Goal: Task Accomplishment & Management: Manage account settings

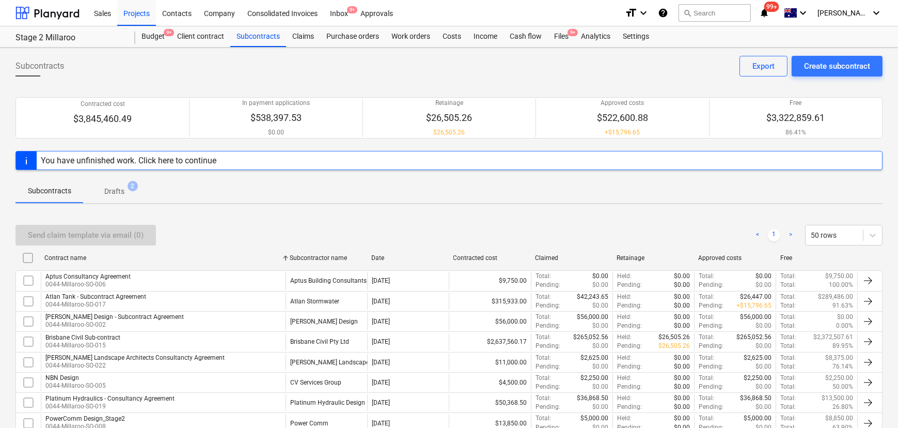
click at [134, 13] on div "Projects" at bounding box center [136, 12] width 39 height 26
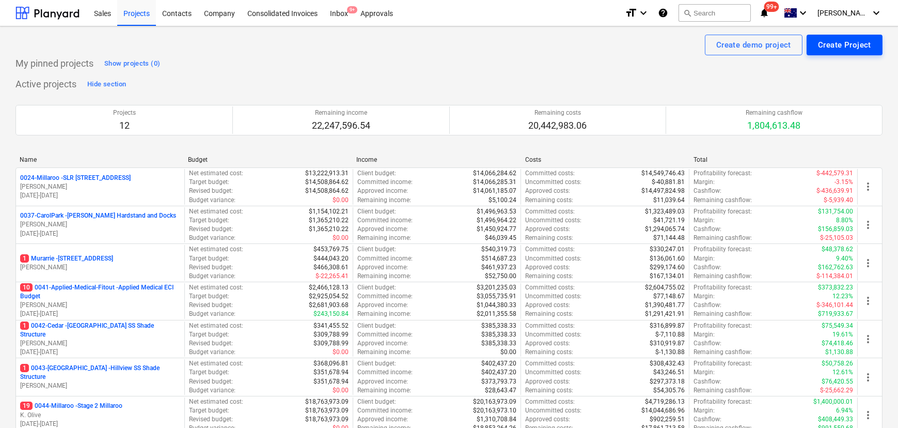
click at [848, 50] on div "Create Project" at bounding box center [844, 44] width 53 height 13
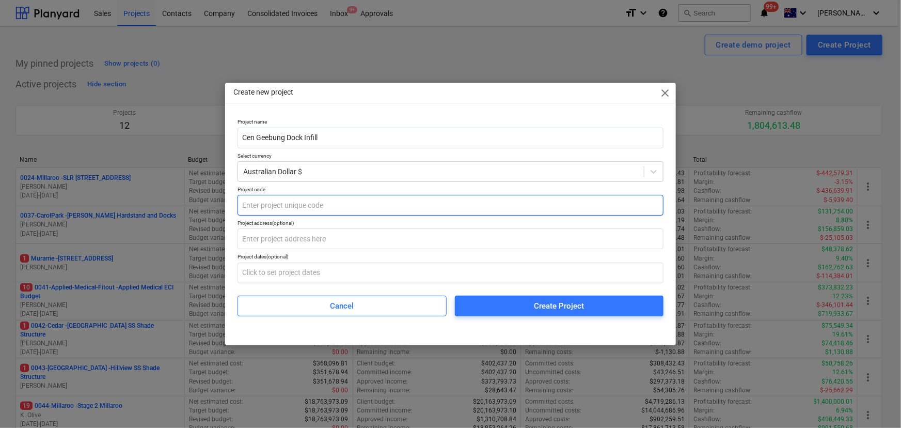
type input "Cen Geebung Dock Infill"
click at [319, 207] on input "text" at bounding box center [451, 205] width 426 height 21
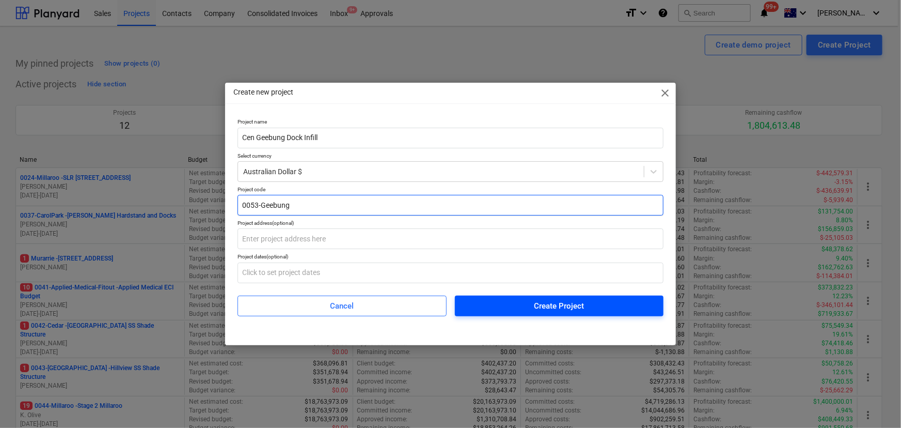
type input "0053-Geebung"
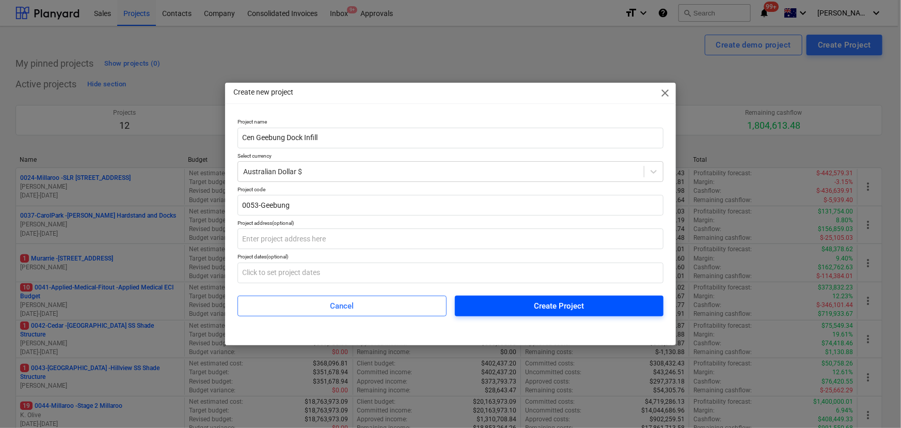
click at [568, 307] on div "Create Project" at bounding box center [559, 305] width 50 height 13
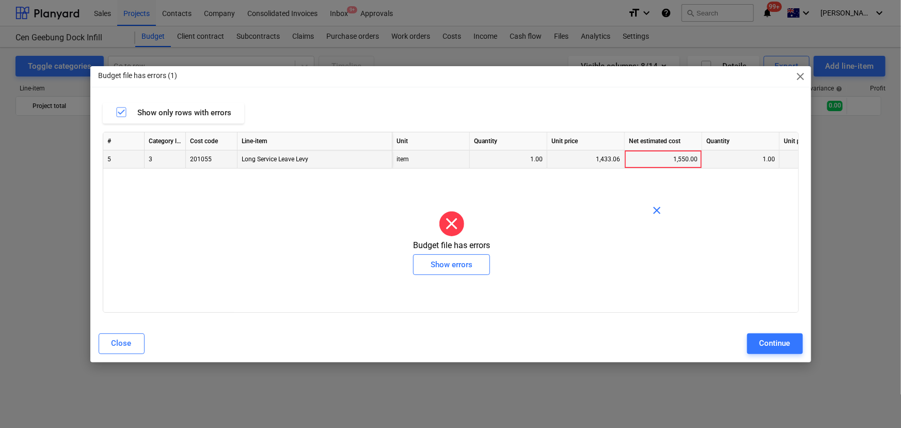
click at [609, 155] on div "1,433.06" at bounding box center [586, 159] width 69 height 18
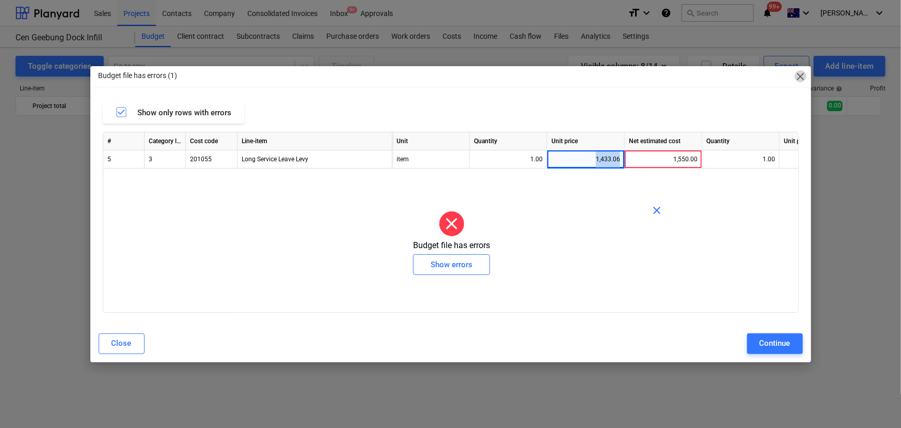
click at [799, 79] on span "close" at bounding box center [801, 76] width 12 height 12
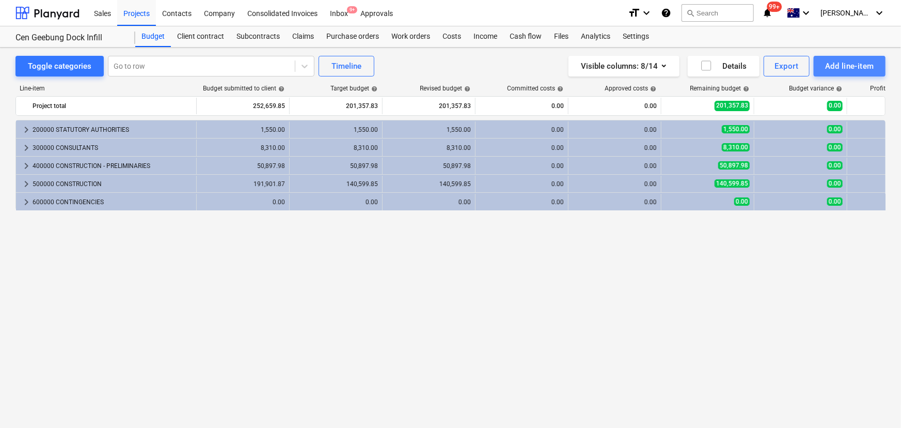
click at [853, 59] on div "Add line-item" at bounding box center [850, 65] width 49 height 13
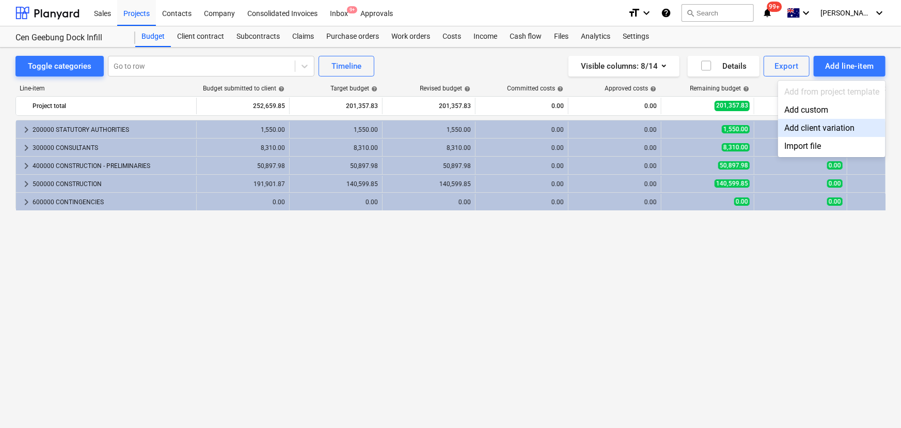
click at [577, 274] on div at bounding box center [450, 214] width 901 height 428
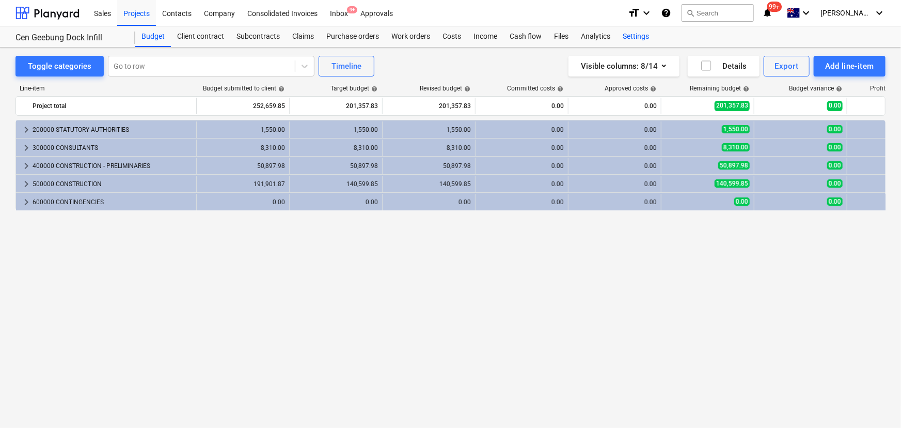
click at [636, 36] on div "Settings" at bounding box center [636, 36] width 39 height 21
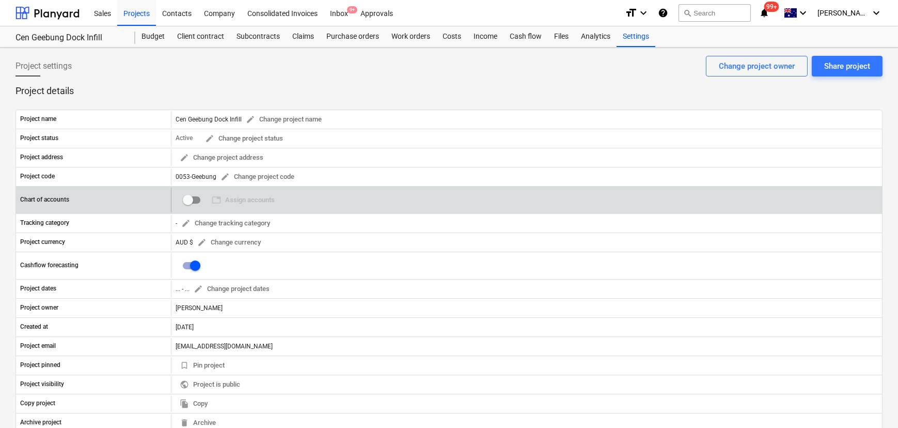
click at [189, 197] on input "checkbox" at bounding box center [188, 200] width 25 height 25
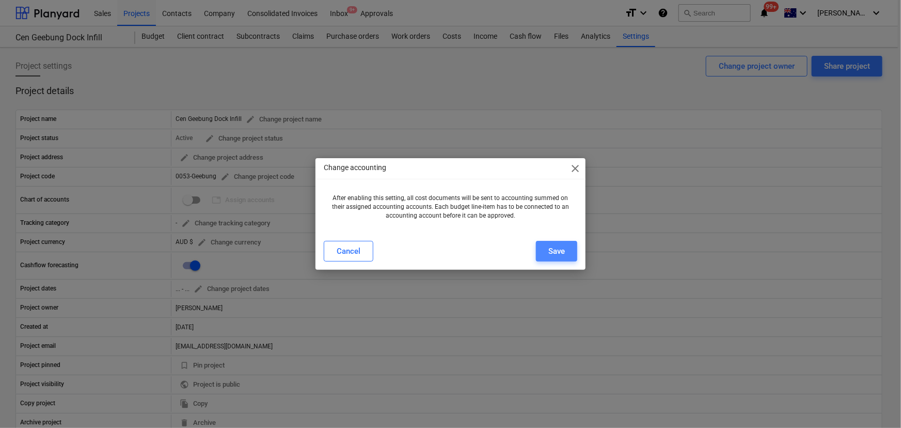
click at [562, 255] on div "Save" at bounding box center [557, 250] width 17 height 13
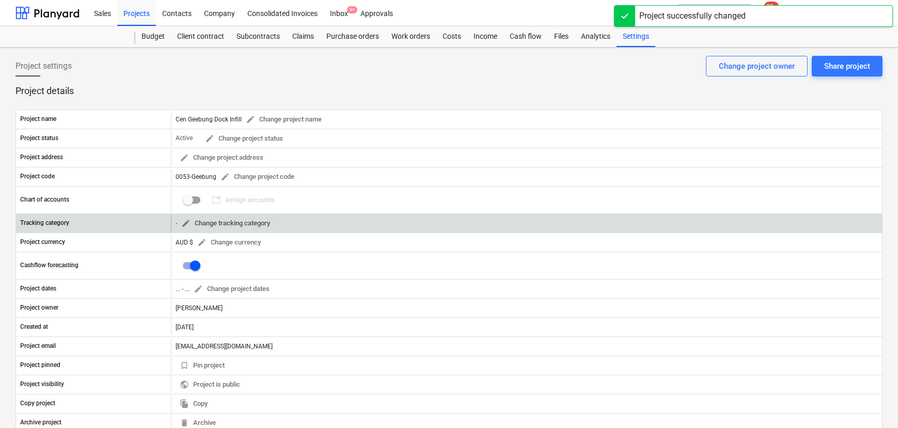
checkbox input "true"
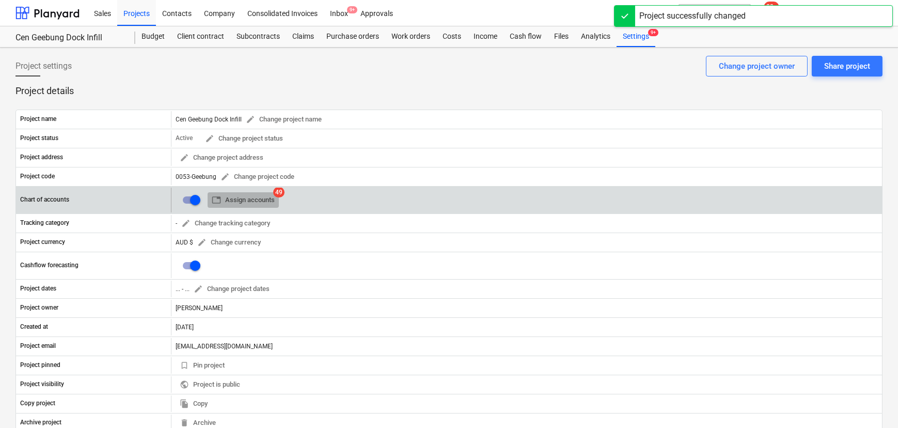
click at [253, 199] on span "table Assign accounts" at bounding box center [243, 200] width 63 height 12
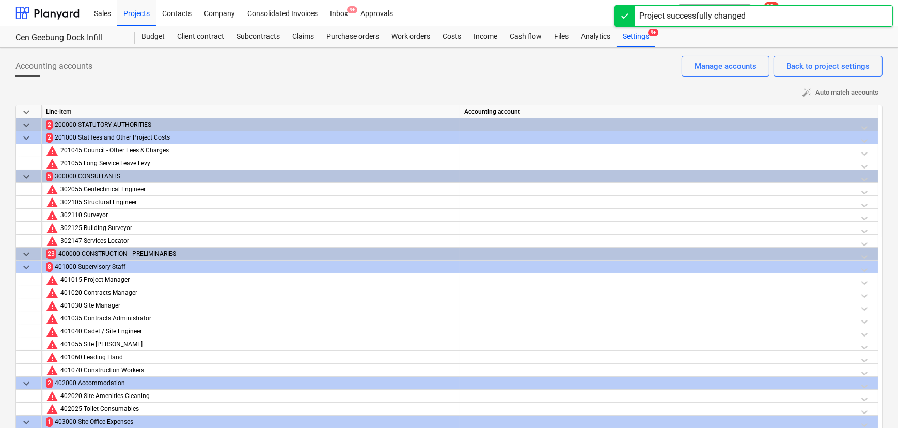
click at [832, 85] on button "auto_fix_high Auto match accounts" at bounding box center [840, 93] width 85 height 16
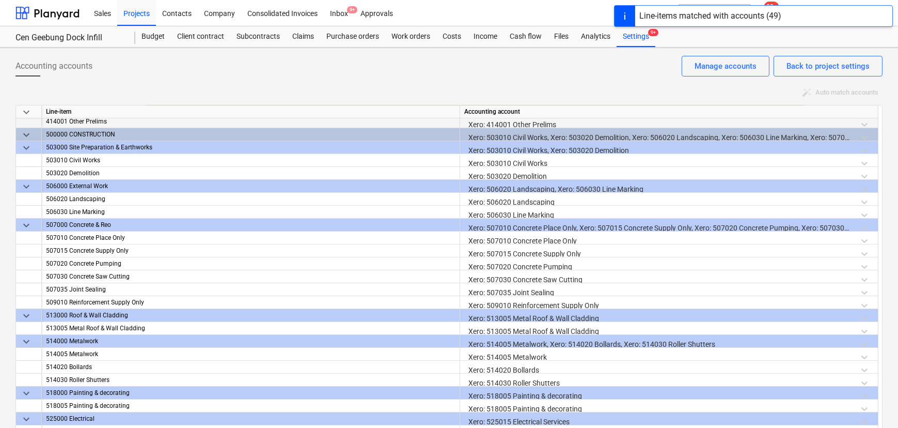
scroll to position [614, 0]
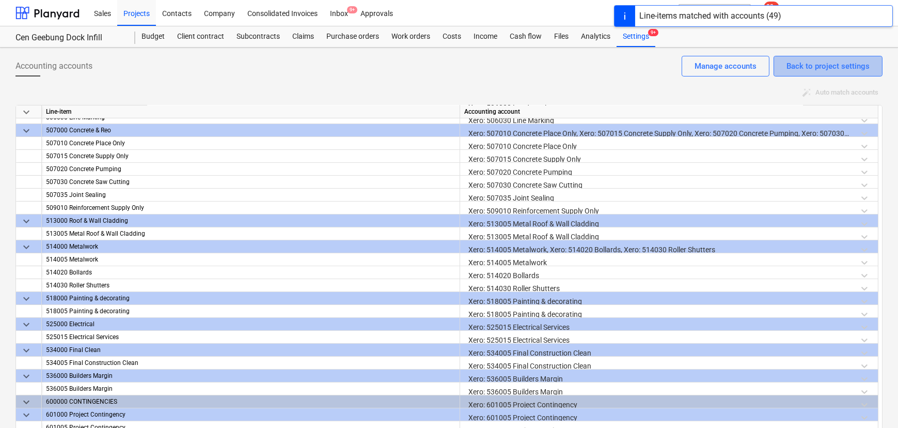
click at [811, 65] on div "Back to project settings" at bounding box center [828, 65] width 83 height 13
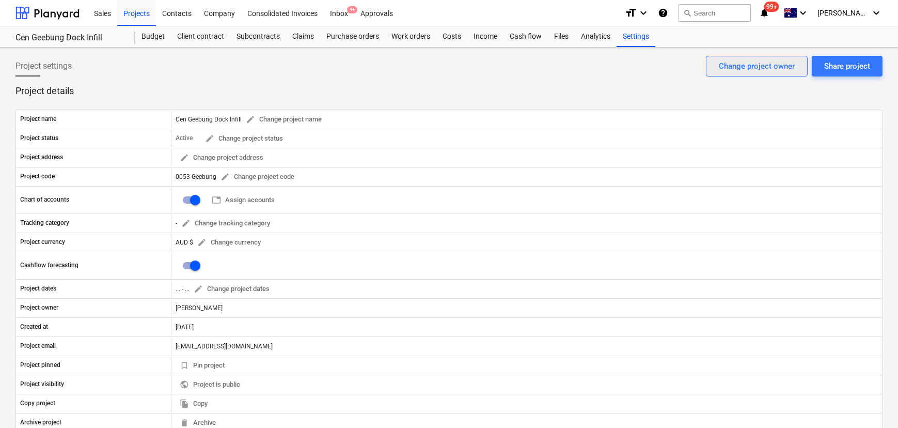
click at [765, 69] on div "Change project owner" at bounding box center [757, 65] width 76 height 13
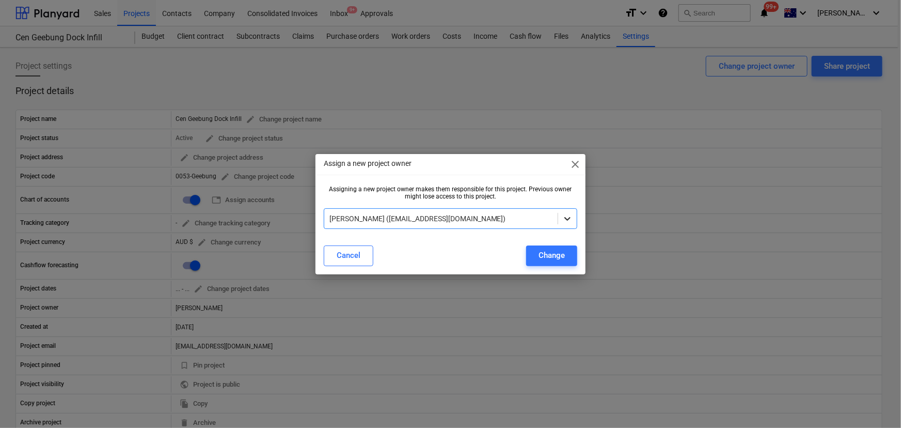
click at [564, 217] on icon at bounding box center [568, 218] width 10 height 10
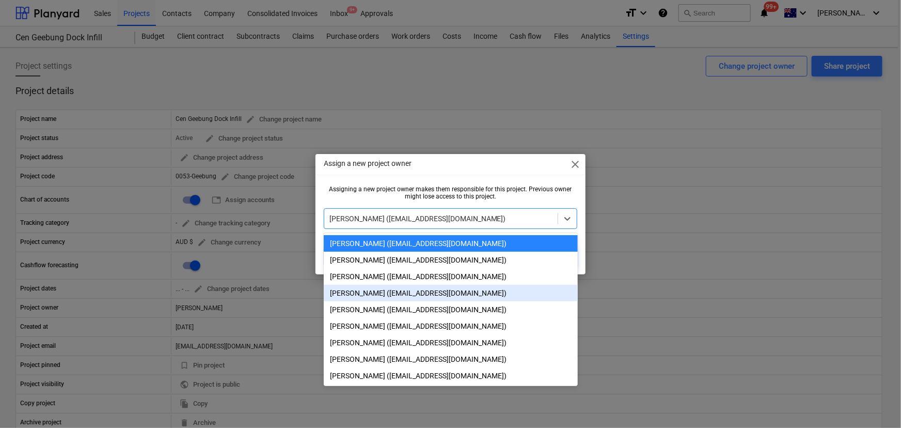
click at [390, 297] on div "[PERSON_NAME] ([EMAIL_ADDRESS][DOMAIN_NAME])" at bounding box center [451, 293] width 254 height 17
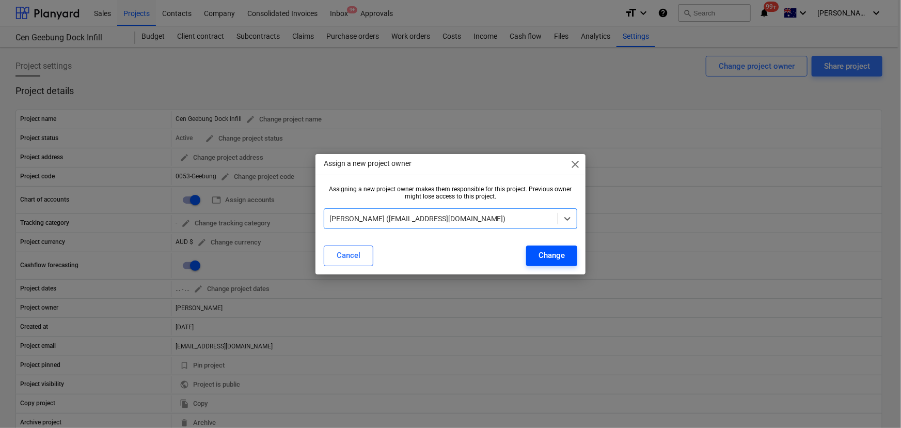
click at [553, 252] on div "Change" at bounding box center [552, 254] width 26 height 13
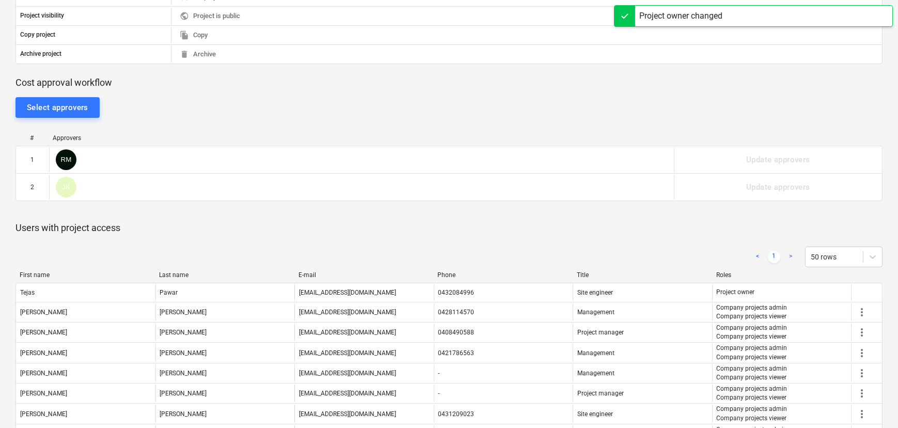
scroll to position [284, 0]
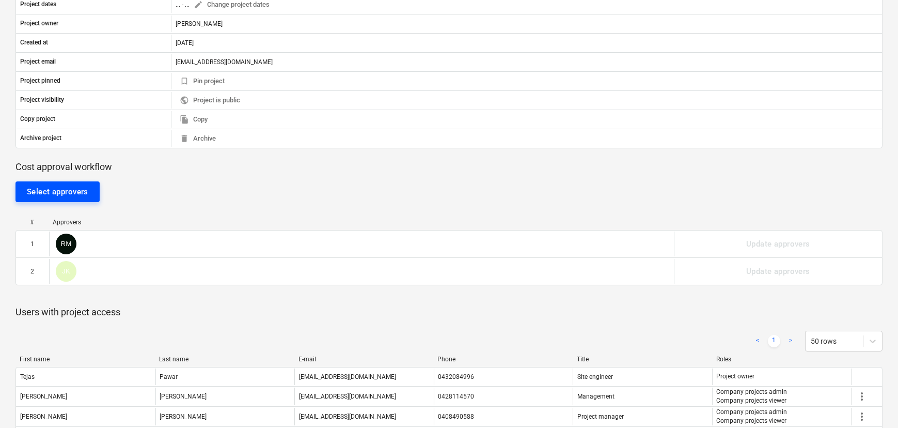
click at [63, 190] on div "Select approvers" at bounding box center [57, 191] width 61 height 13
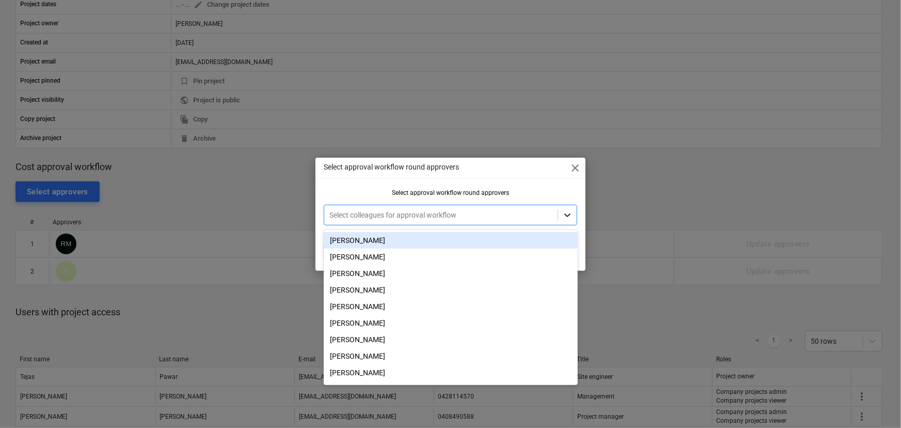
click at [572, 211] on icon at bounding box center [568, 215] width 10 height 10
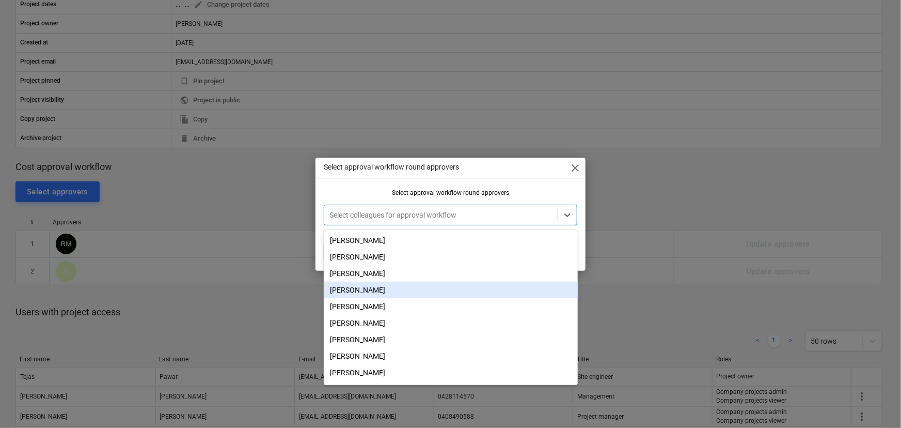
click at [364, 277] on div "[PERSON_NAME]" at bounding box center [451, 273] width 254 height 17
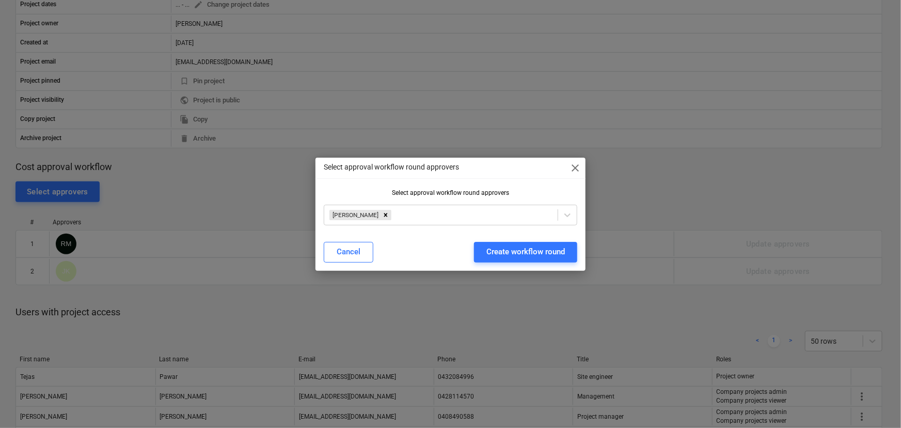
click at [490, 178] on div "Select approval workflow round approvers close Select approval workflow round a…" at bounding box center [451, 214] width 271 height 113
click at [544, 252] on div "Create workflow round" at bounding box center [526, 251] width 79 height 13
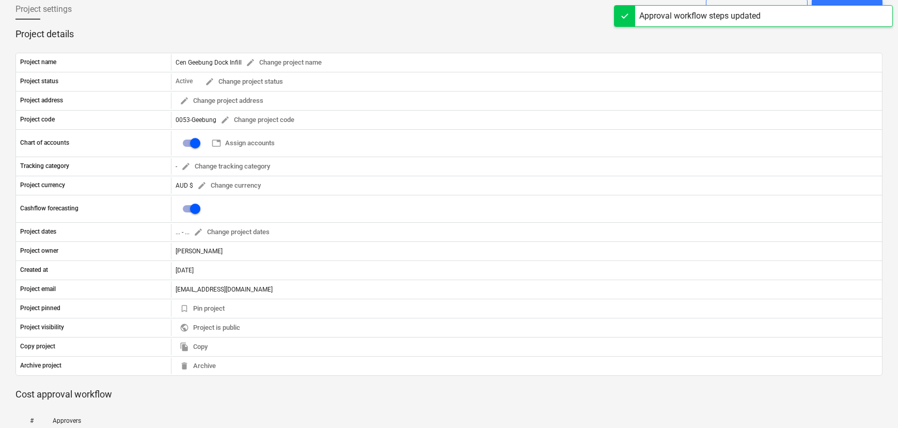
scroll to position [0, 0]
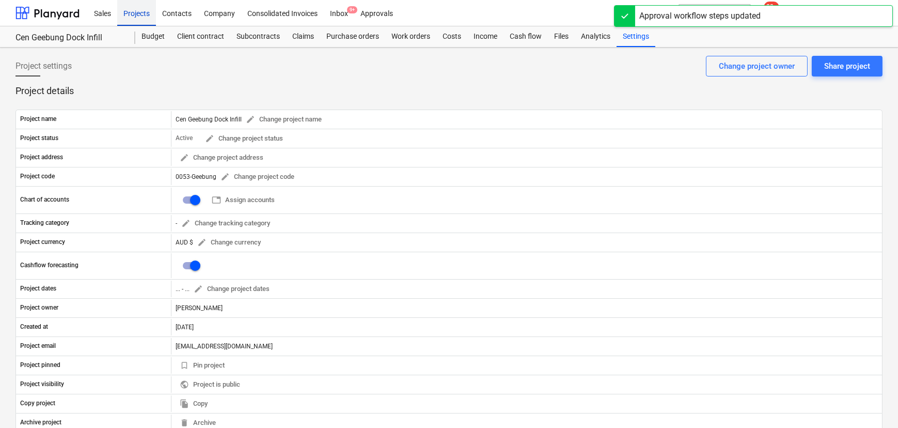
click at [140, 12] on div "Projects" at bounding box center [136, 12] width 39 height 26
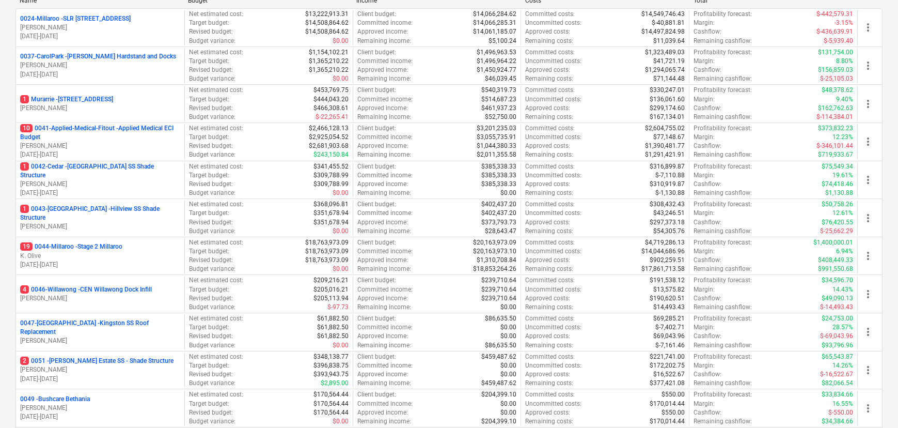
scroll to position [282, 0]
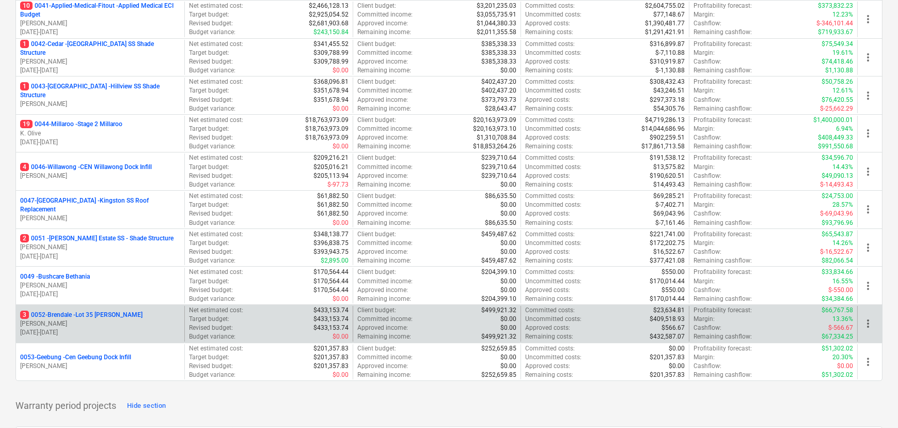
click at [108, 317] on p "3 0052-Brendale - Lot 35 [PERSON_NAME]" at bounding box center [81, 314] width 122 height 9
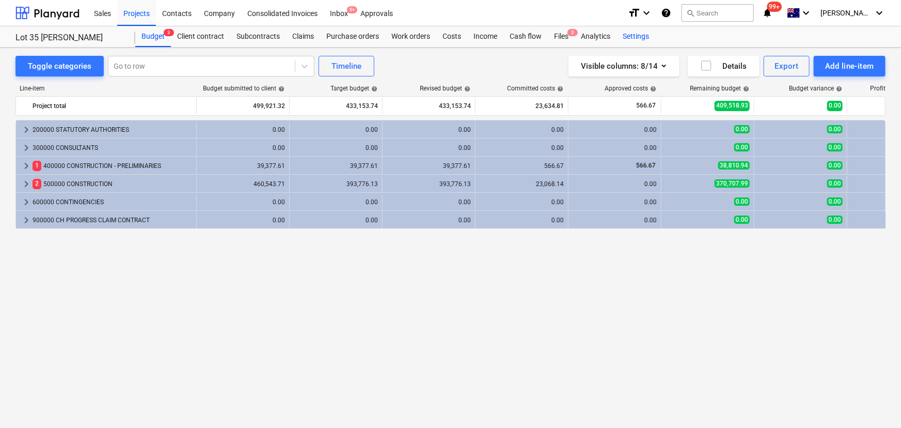
click at [634, 38] on div "Settings" at bounding box center [636, 36] width 39 height 21
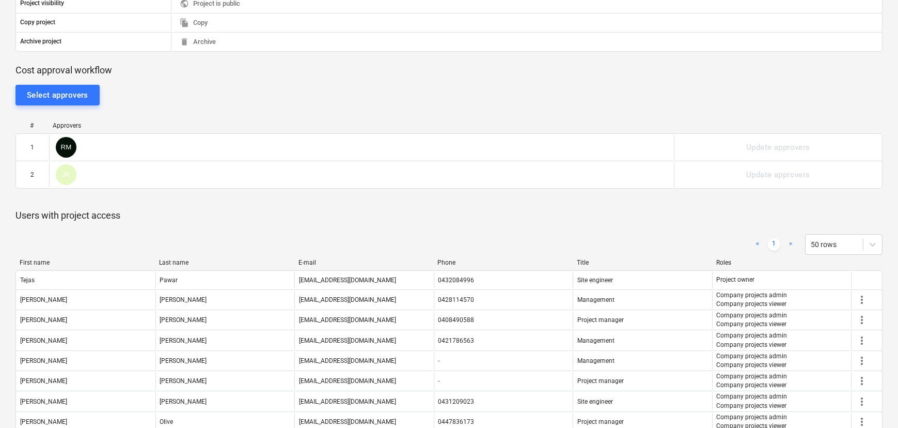
scroll to position [284, 0]
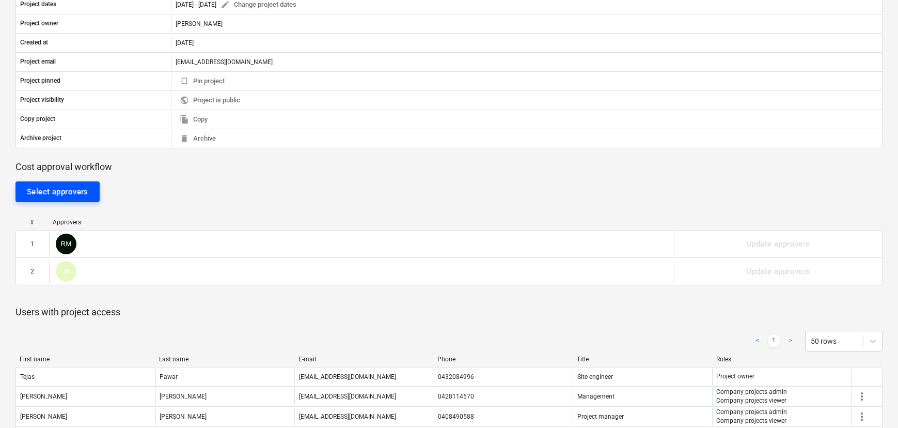
click at [79, 196] on div "Select approvers" at bounding box center [57, 191] width 61 height 13
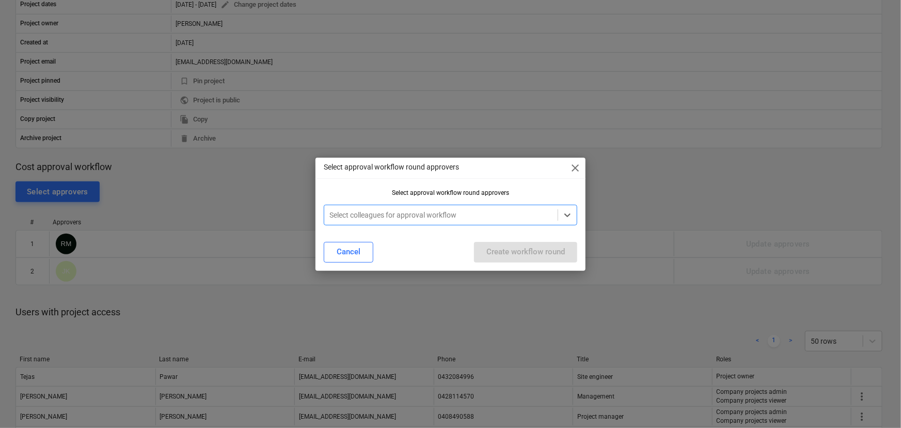
click at [390, 196] on div at bounding box center [451, 200] width 254 height 8
click at [574, 210] on div at bounding box center [567, 215] width 19 height 19
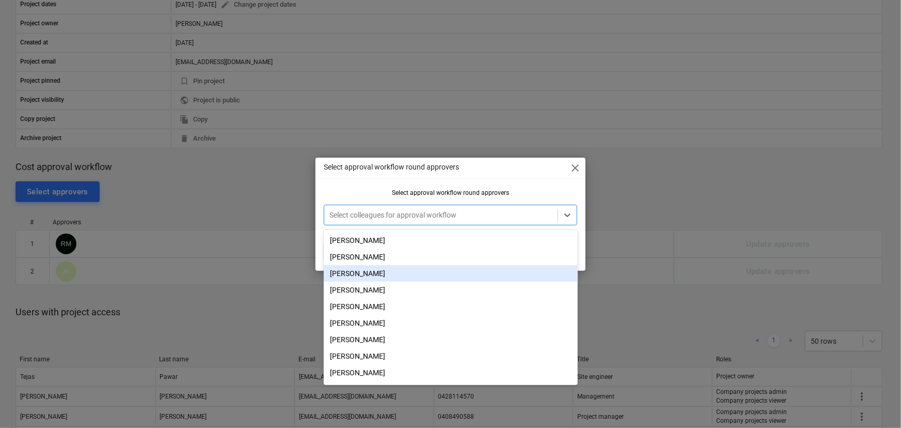
click at [361, 274] on div "[PERSON_NAME]" at bounding box center [451, 273] width 254 height 17
click at [218, 200] on div "Select approval workflow round approvers close Select approval workflow round a…" at bounding box center [450, 214] width 901 height 428
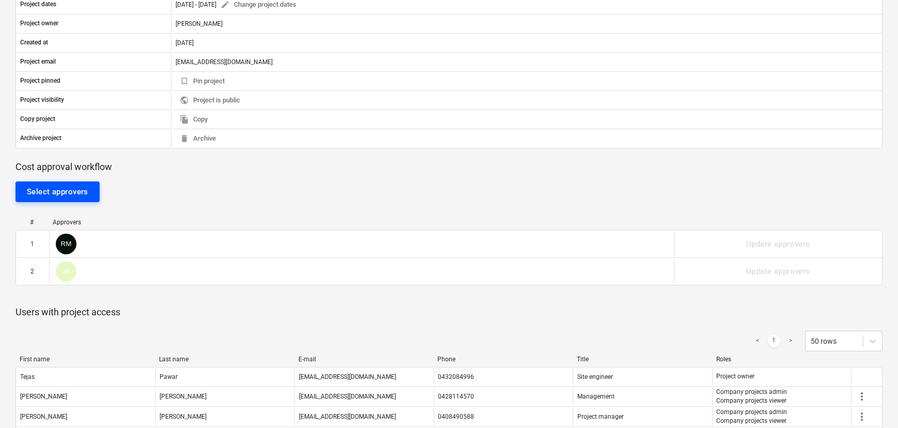
click at [67, 191] on div "Select approvers" at bounding box center [57, 191] width 61 height 13
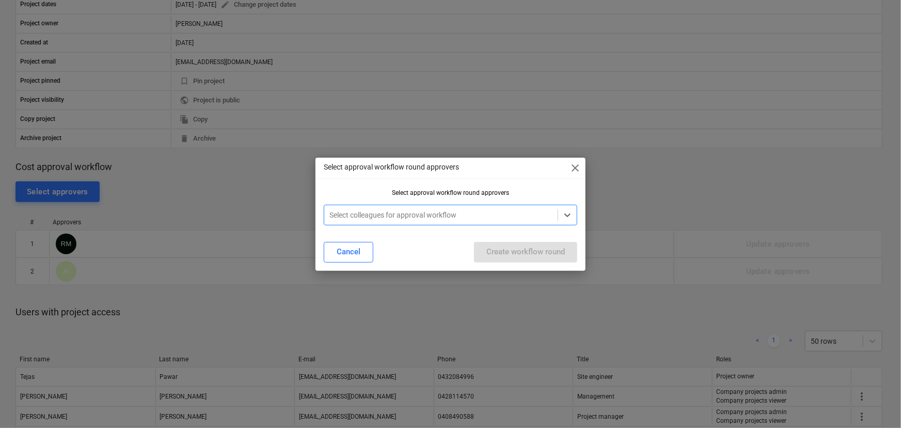
click at [573, 213] on div at bounding box center [567, 215] width 19 height 19
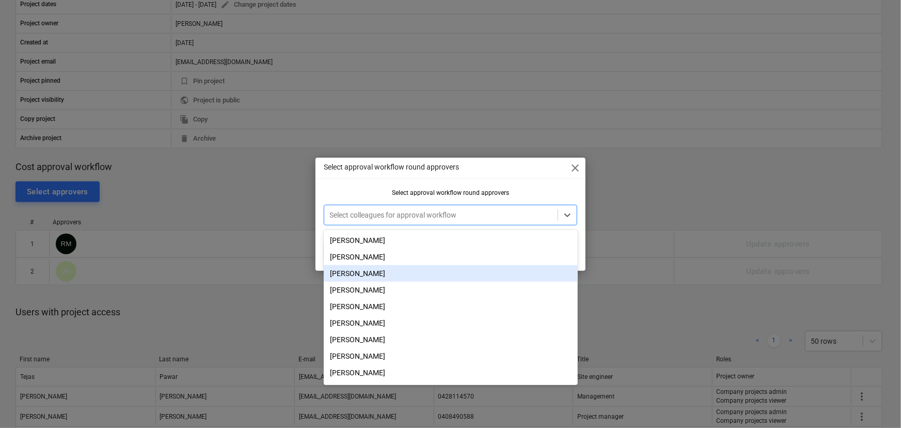
click at [351, 275] on div "[PERSON_NAME]" at bounding box center [451, 273] width 254 height 17
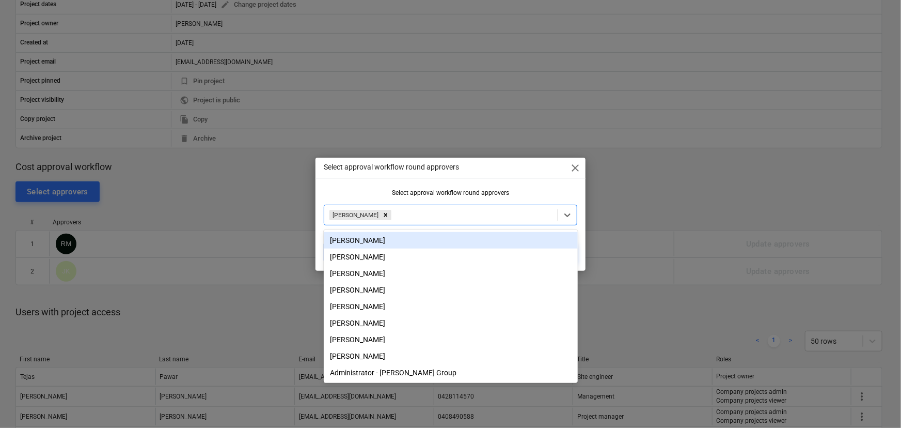
click at [454, 163] on p "Select approval workflow round approvers" at bounding box center [391, 167] width 135 height 11
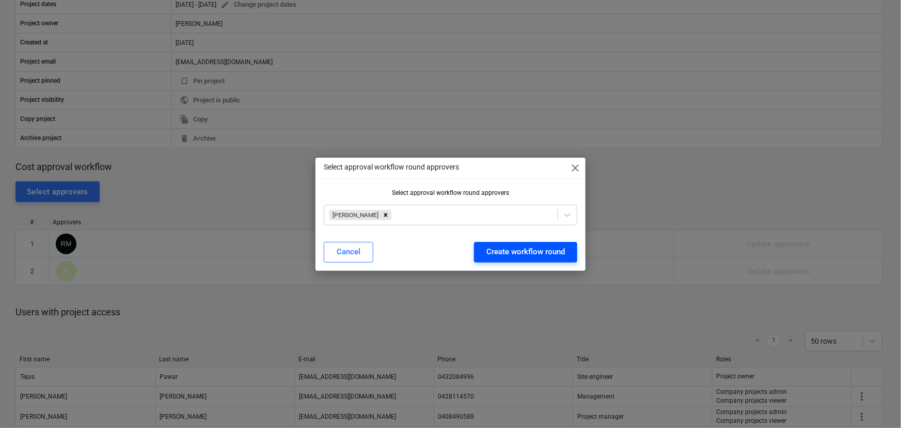
click at [532, 253] on div "Create workflow round" at bounding box center [526, 251] width 79 height 13
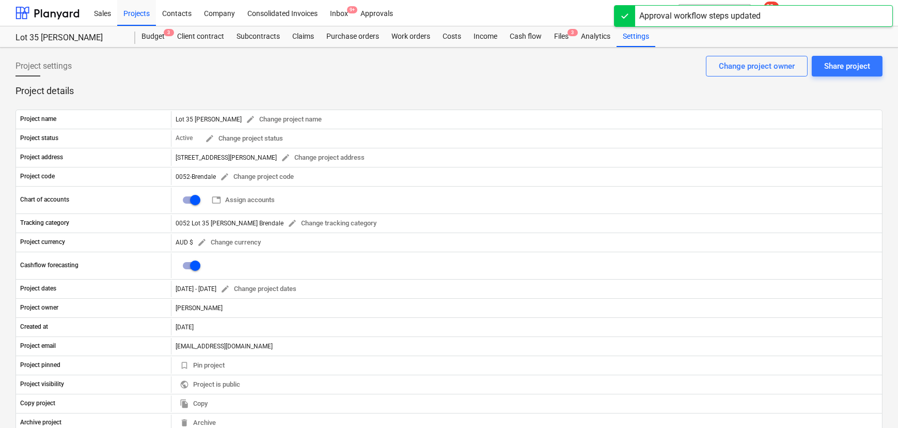
scroll to position [0, 0]
click at [140, 16] on div "Projects" at bounding box center [136, 12] width 39 height 26
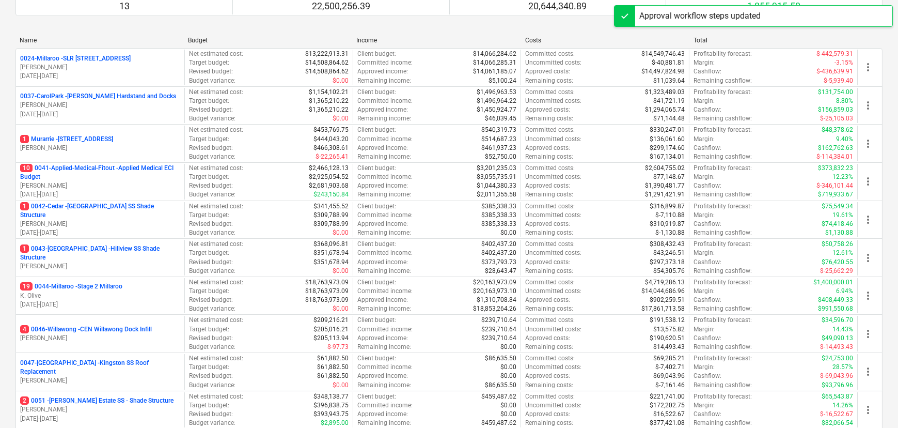
scroll to position [376, 0]
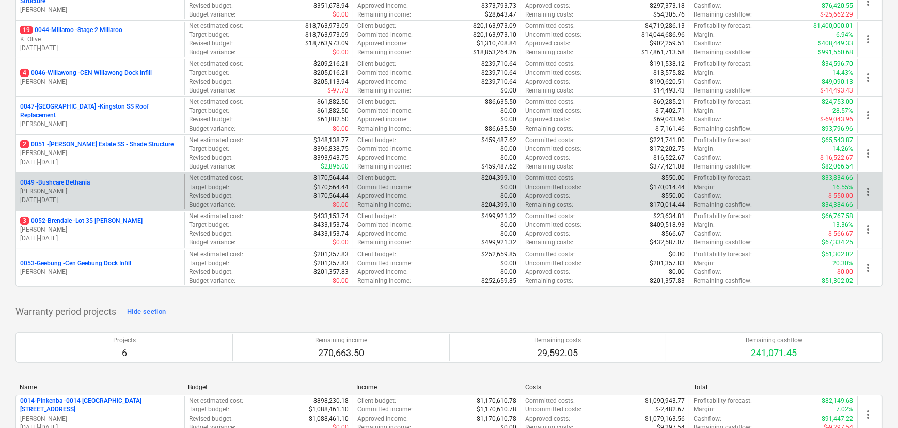
click at [69, 181] on p "0049 - Bushcare Bethania" at bounding box center [55, 182] width 70 height 9
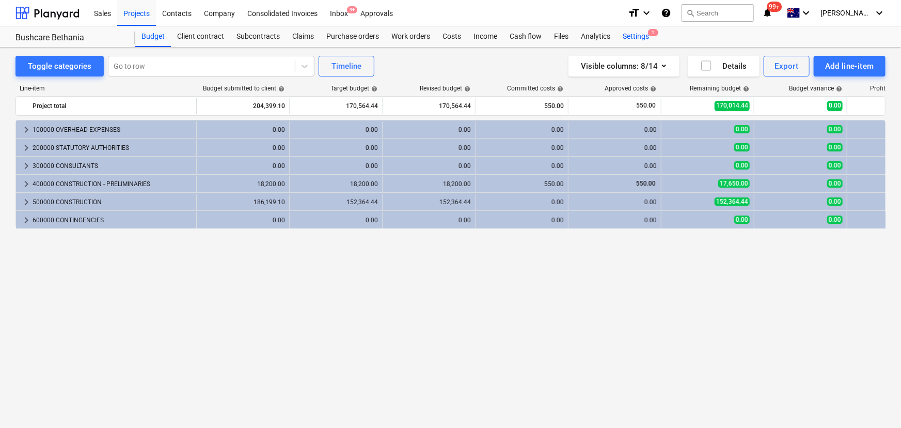
click at [641, 34] on div "Settings 1" at bounding box center [636, 36] width 39 height 21
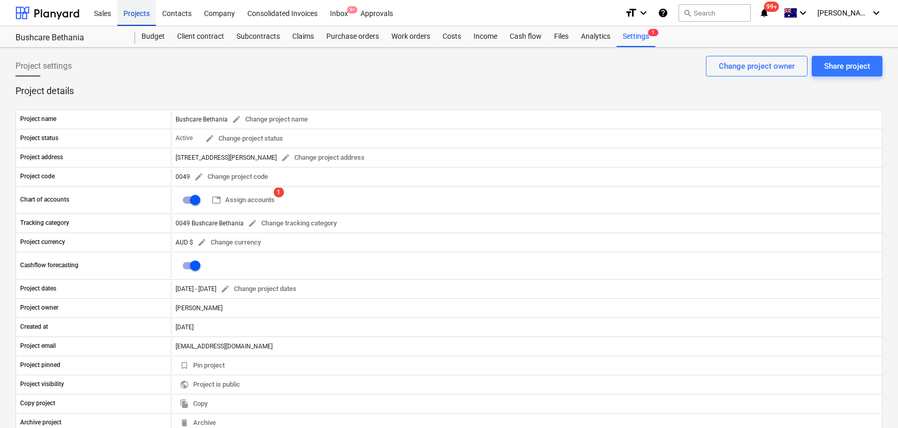
click at [141, 12] on div "Projects" at bounding box center [136, 12] width 39 height 26
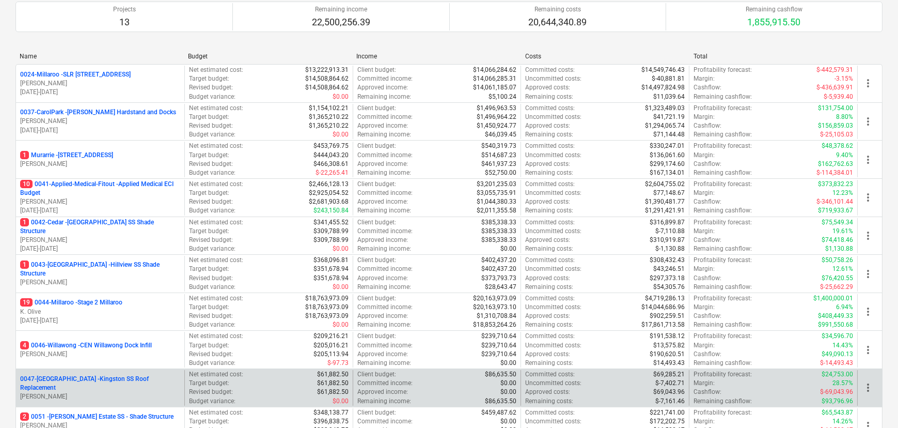
scroll to position [282, 0]
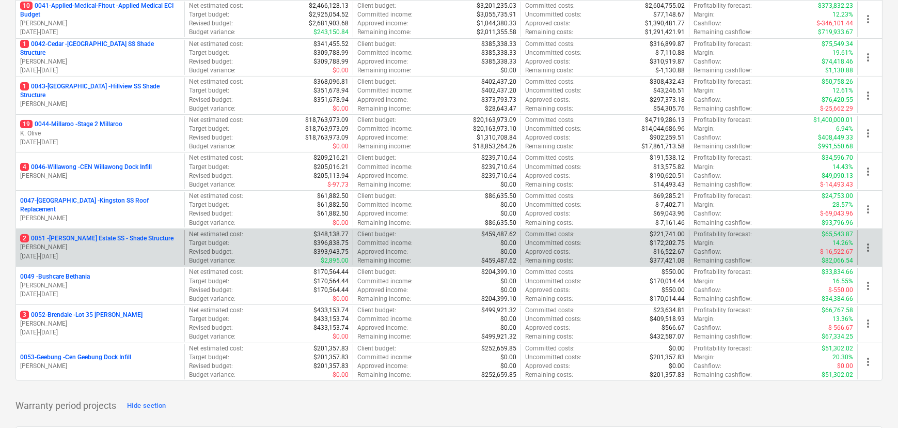
click at [85, 237] on p "2 0051 - [PERSON_NAME] Estate SS - Shade Structure" at bounding box center [96, 238] width 153 height 9
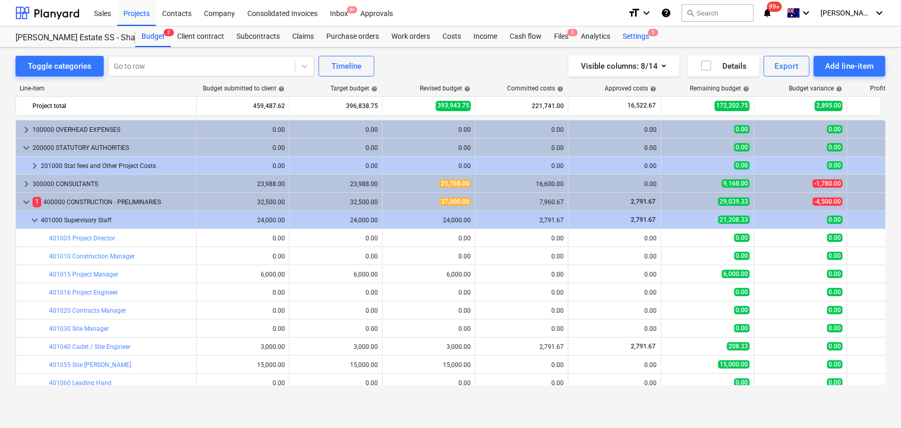
click at [646, 33] on div "Settings 5" at bounding box center [636, 36] width 39 height 21
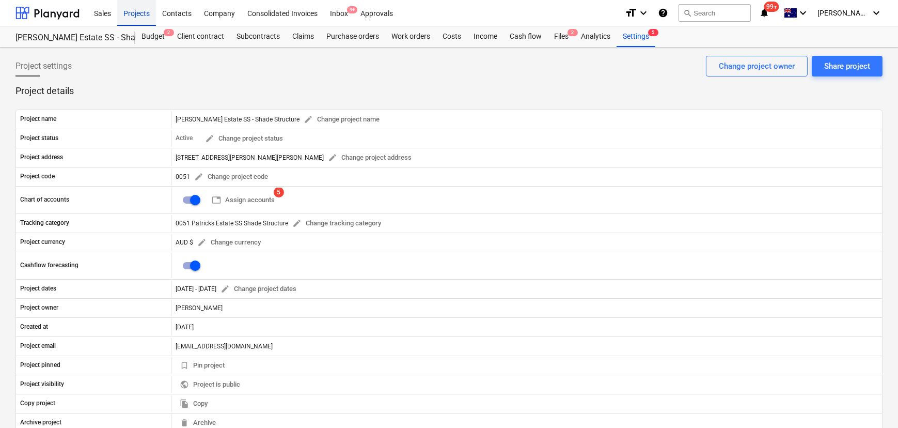
click at [134, 13] on div "Projects" at bounding box center [136, 12] width 39 height 26
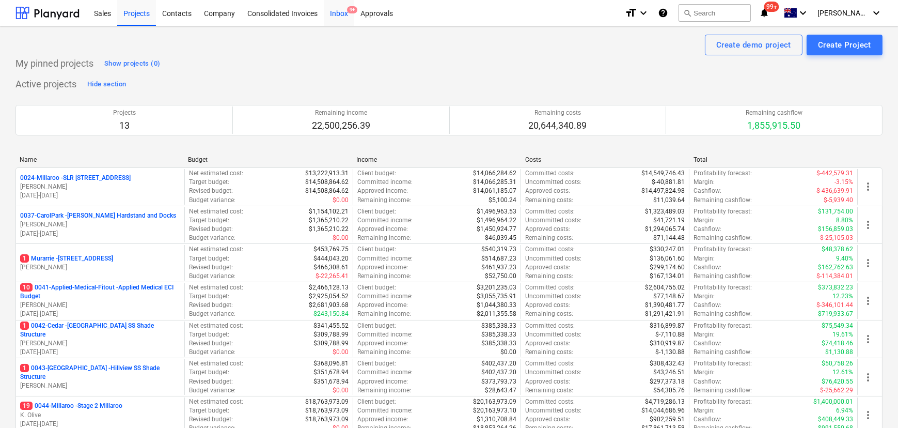
click at [343, 8] on div "Inbox 9+" at bounding box center [339, 12] width 30 height 26
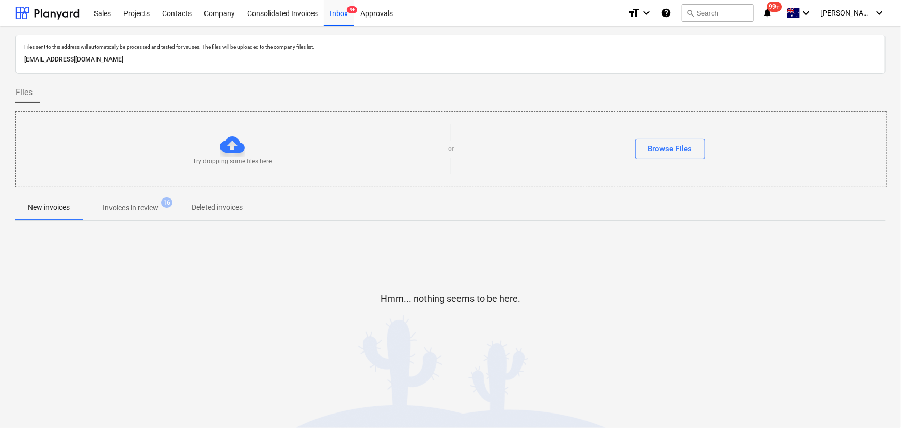
click at [139, 209] on p "Invoices in review" at bounding box center [131, 208] width 56 height 11
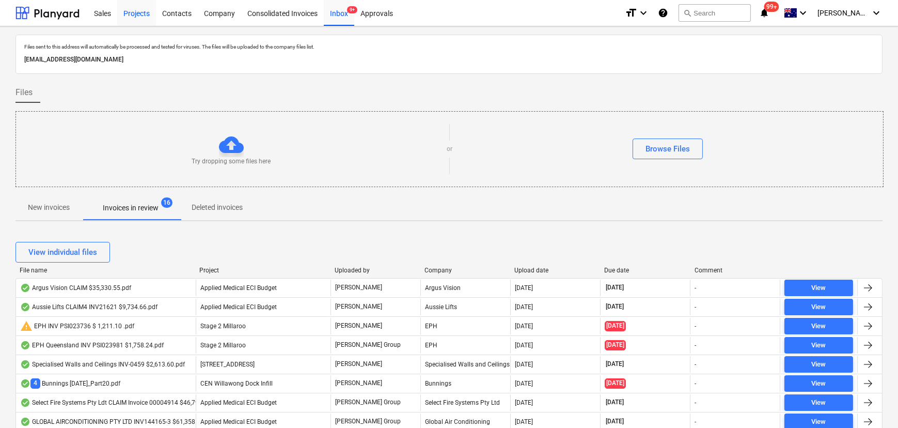
click at [128, 14] on div "Projects" at bounding box center [136, 12] width 39 height 26
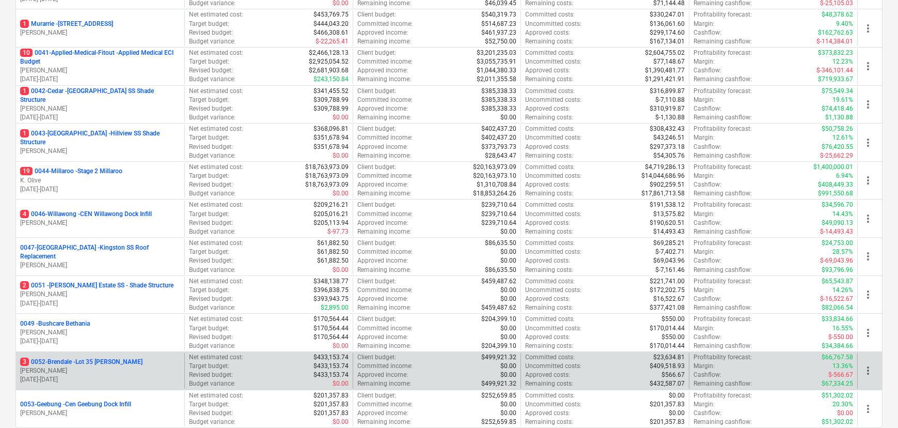
scroll to position [282, 0]
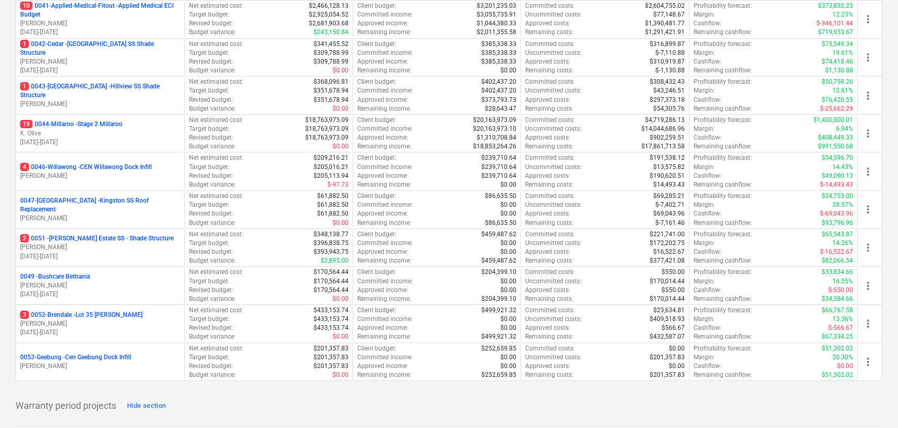
click at [114, 124] on p "19 0044-Millaroo - Stage 2 Millaroo" at bounding box center [71, 124] width 102 height 9
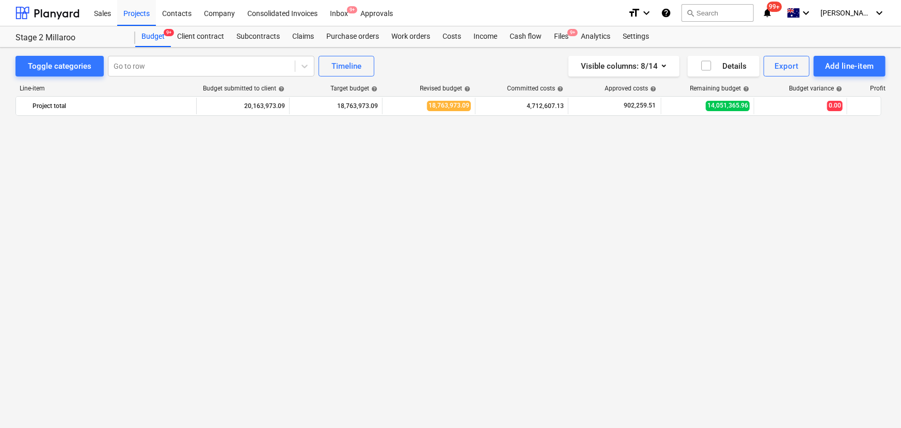
scroll to position [651, 0]
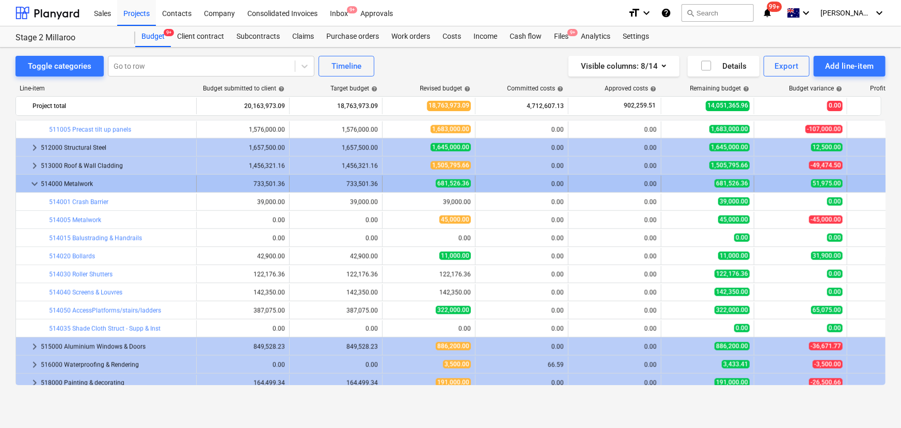
click at [30, 181] on span "keyboard_arrow_down" at bounding box center [34, 184] width 12 height 12
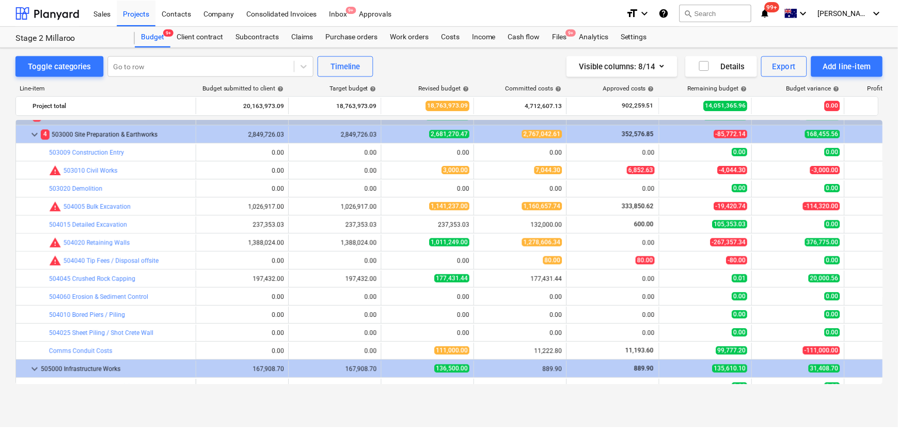
scroll to position [0, 0]
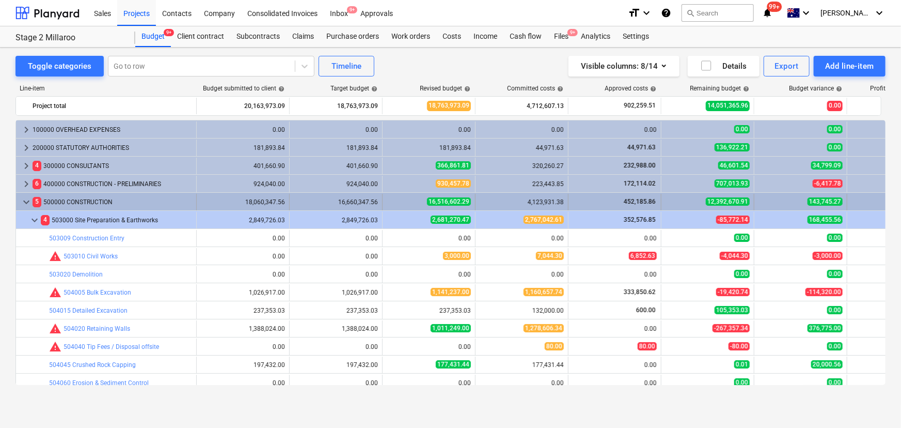
click at [25, 205] on span "keyboard_arrow_down" at bounding box center [26, 202] width 12 height 12
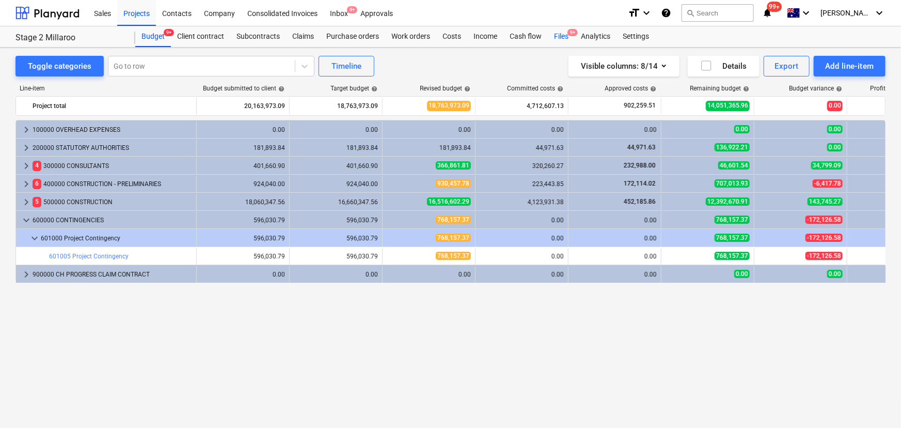
click at [571, 36] on span "9+" at bounding box center [573, 32] width 10 height 7
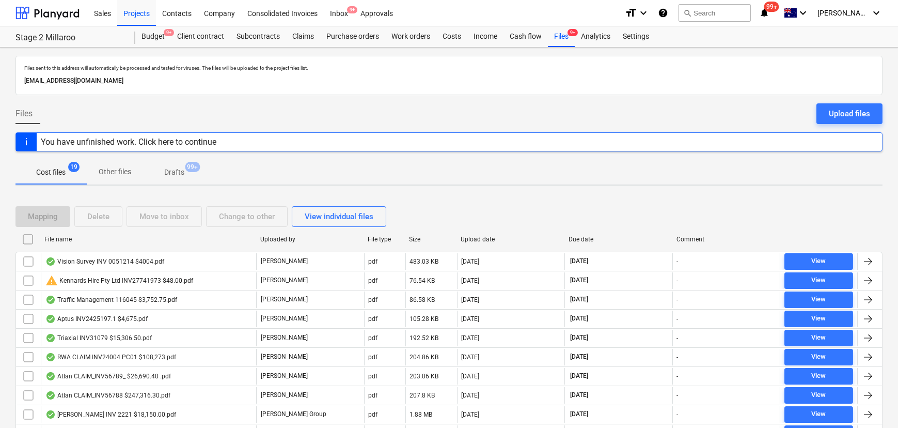
click at [130, 247] on div "File name Uploaded by File type Size Upload date Due date Comment" at bounding box center [448, 241] width 867 height 21
click at [72, 234] on div "File name" at bounding box center [148, 239] width 216 height 17
checkbox input "false"
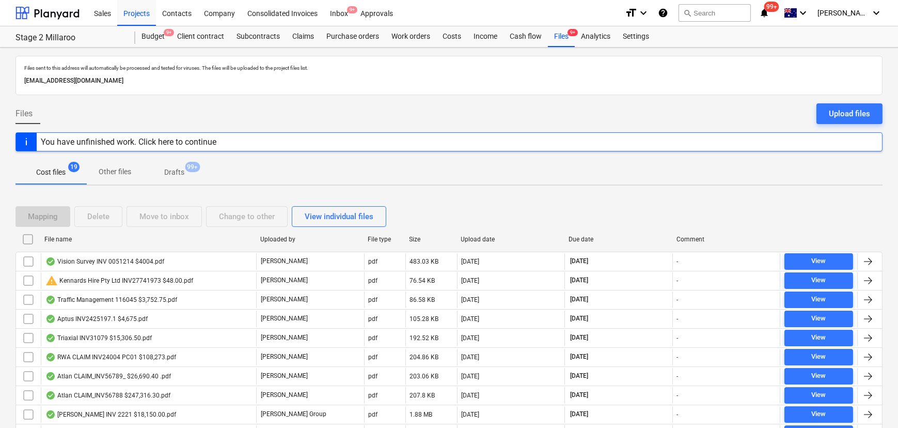
checkbox input "false"
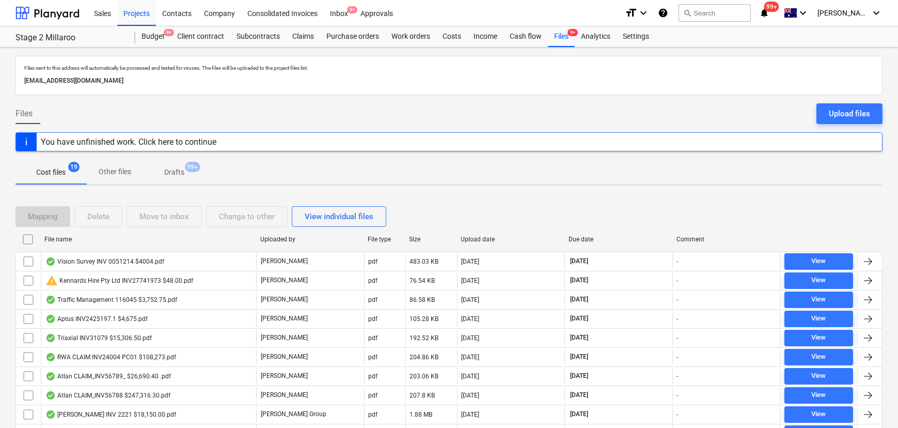
checkbox input "false"
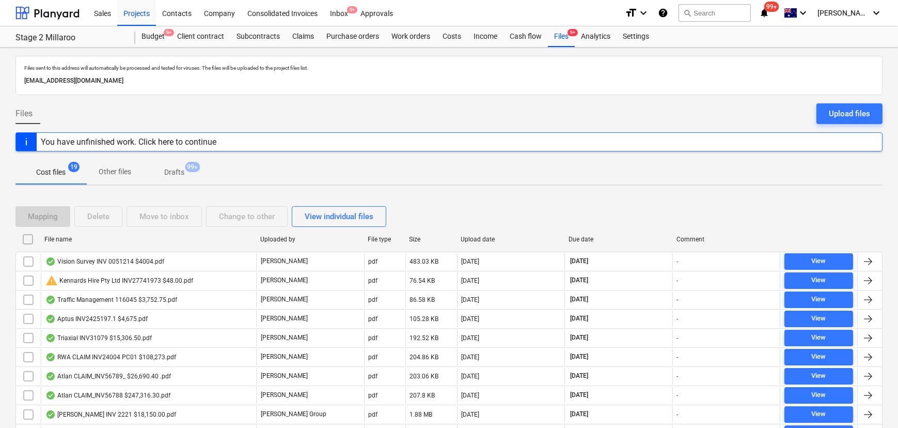
checkbox input "false"
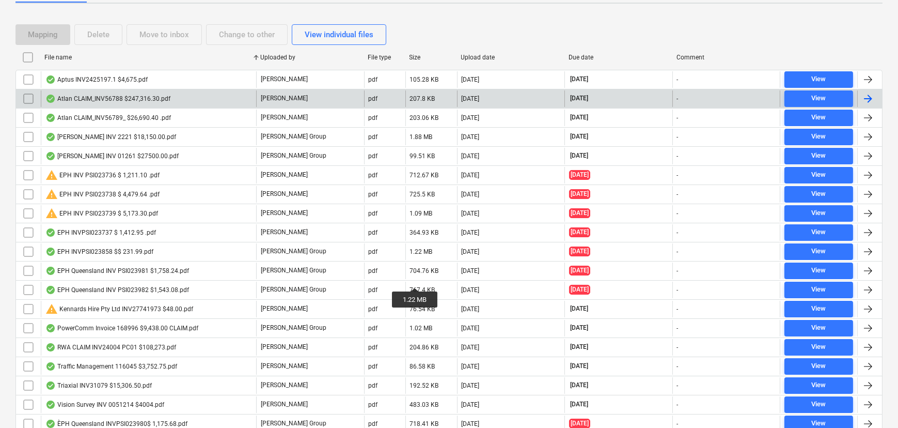
scroll to position [188, 0]
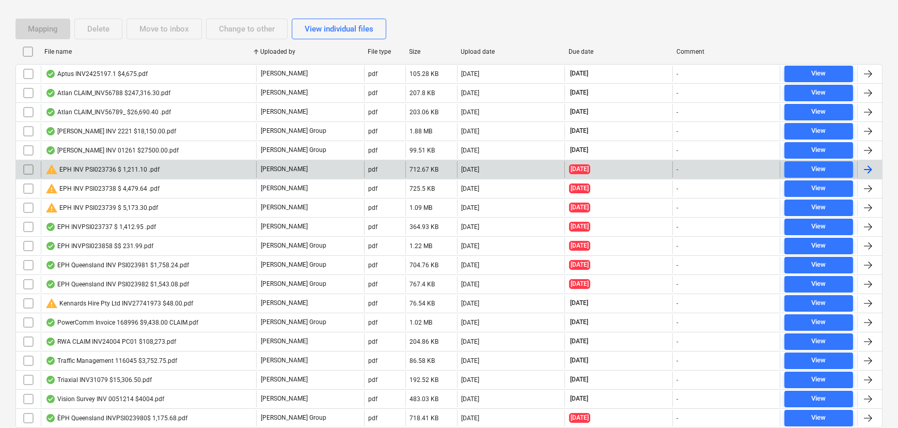
click at [119, 170] on div "warning EPH INV PSI023736 $ 1,211.10 .pdf" at bounding box center [102, 169] width 114 height 12
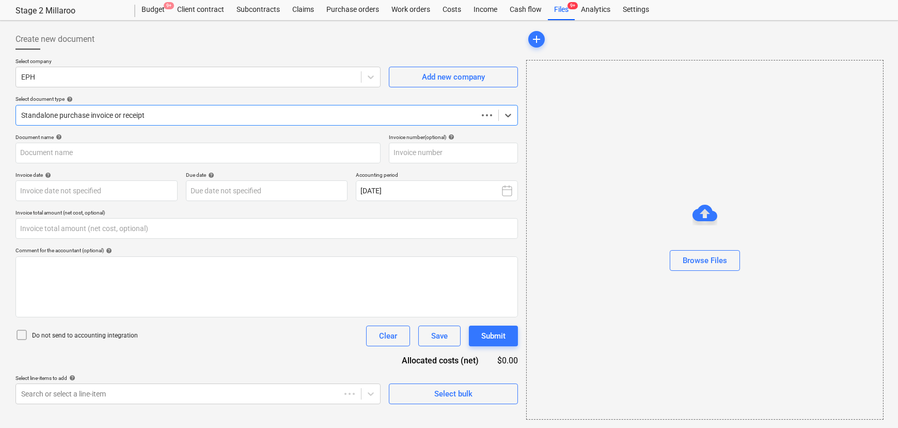
scroll to position [26, 0]
type input "0.00"
type input "PSI023736"
type input "[DATE]"
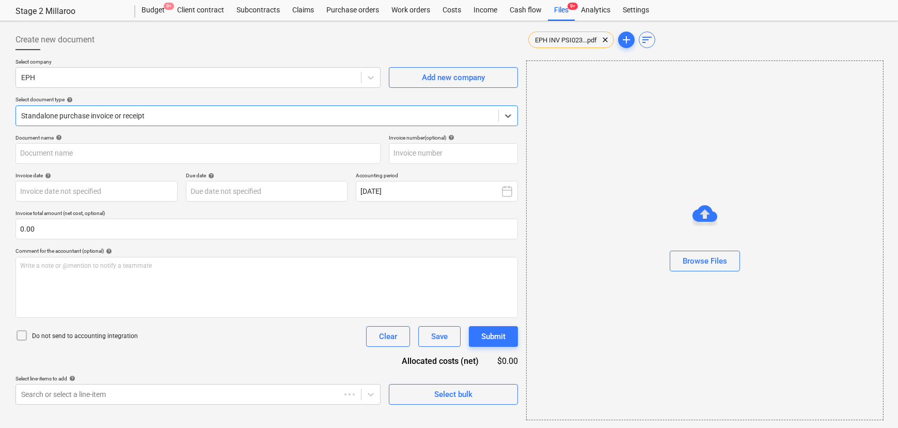
type input "[DATE]"
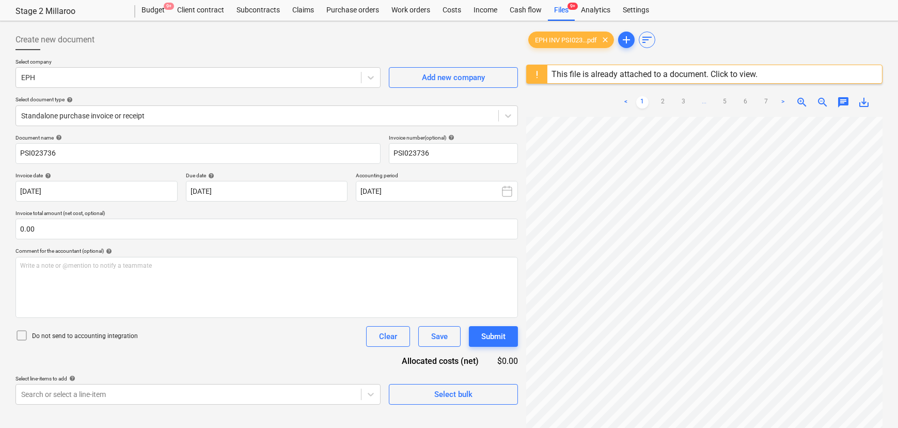
scroll to position [46, 0]
drag, startPoint x: 202, startPoint y: 10, endPoint x: 213, endPoint y: 18, distance: 13.3
click at [202, 10] on div "Client contract" at bounding box center [200, 10] width 59 height 21
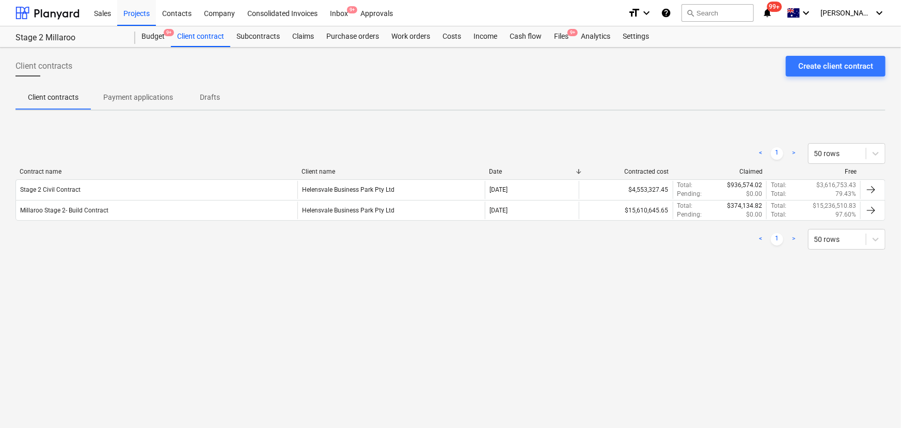
drag, startPoint x: 141, startPoint y: 15, endPoint x: 165, endPoint y: 82, distance: 70.6
click at [141, 15] on div "Projects" at bounding box center [136, 12] width 39 height 26
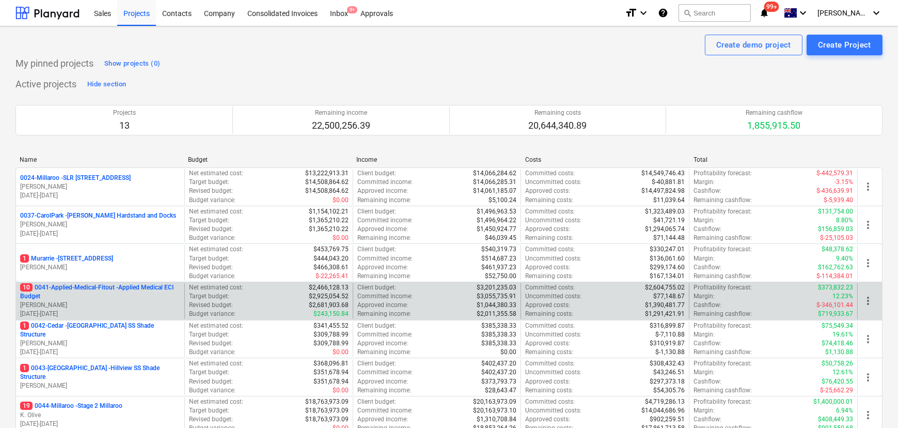
click at [84, 289] on p "10 0041-Applied-Medical-Fitout - Applied Medical ECI Budget" at bounding box center [100, 292] width 160 height 18
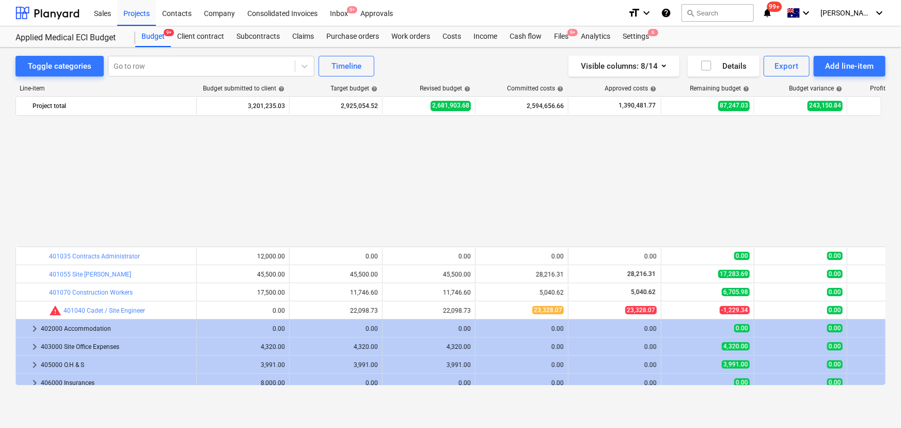
scroll to position [506, 0]
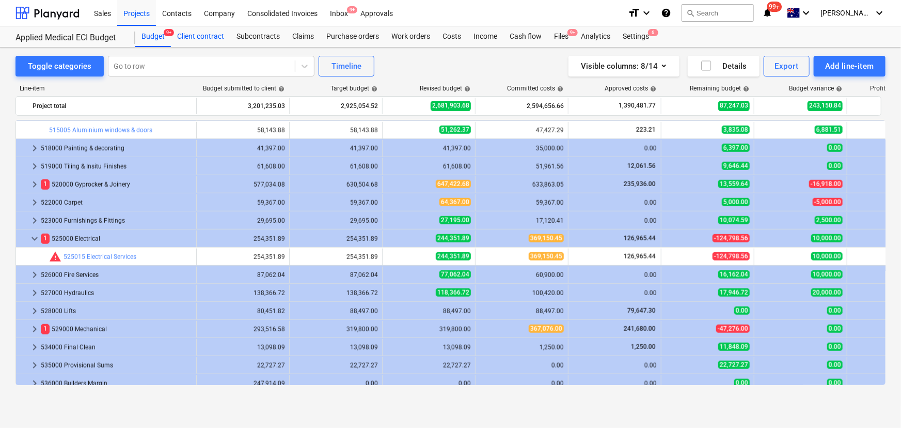
click at [221, 38] on div "Client contract" at bounding box center [200, 36] width 59 height 21
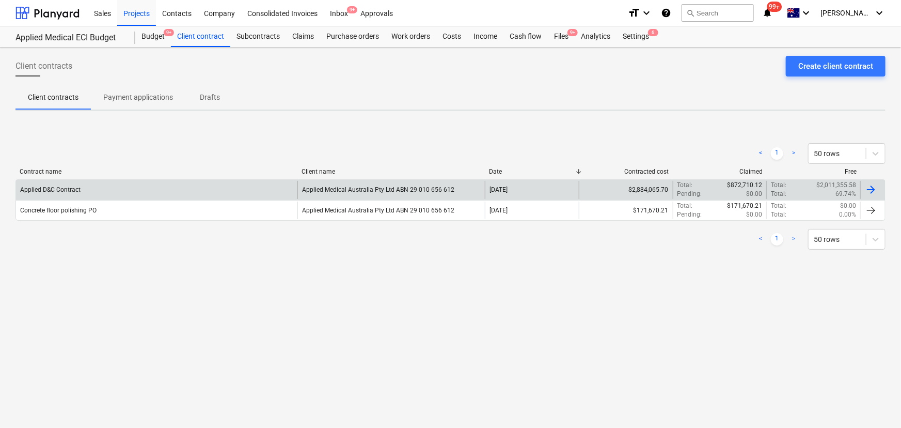
click at [72, 196] on div "Applied D&C Contract" at bounding box center [157, 190] width 282 height 18
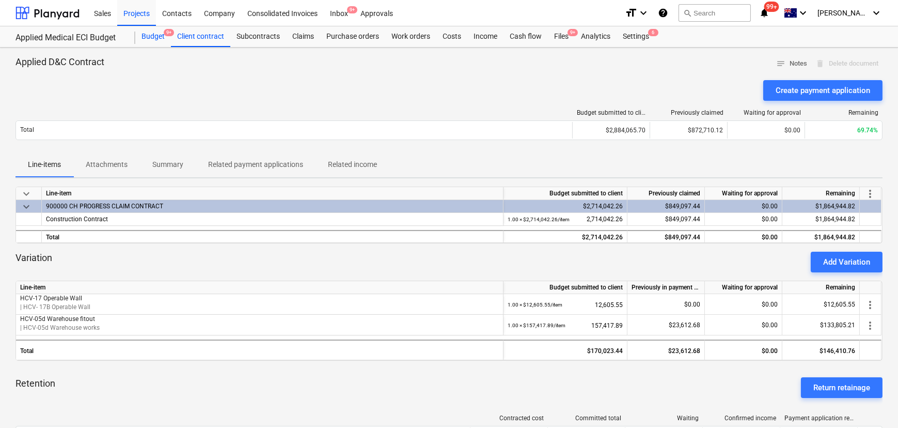
click at [149, 26] on div "Budget 9+" at bounding box center [153, 36] width 36 height 21
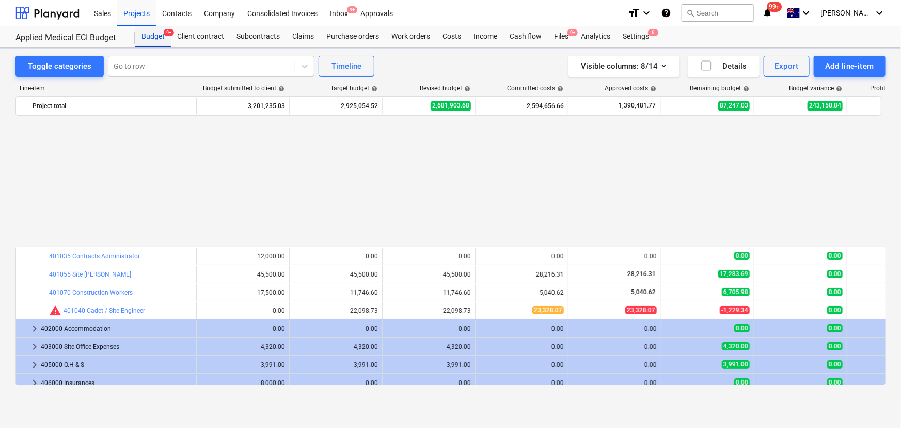
scroll to position [506, 0]
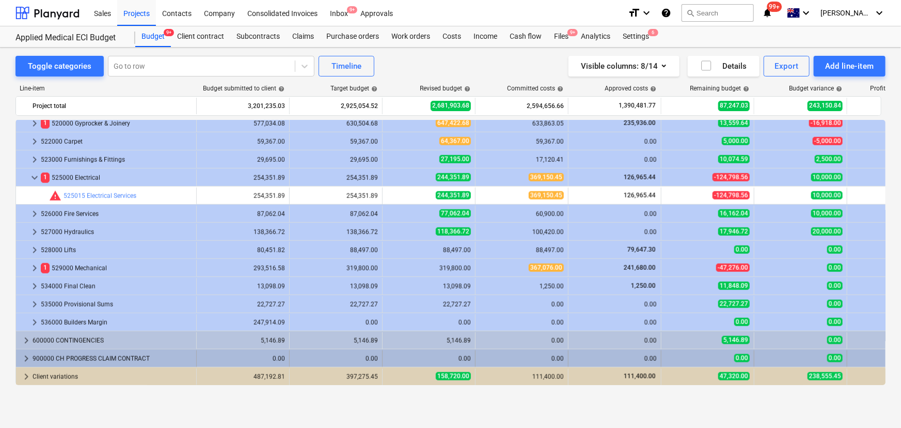
click at [26, 361] on span "keyboard_arrow_right" at bounding box center [26, 358] width 12 height 12
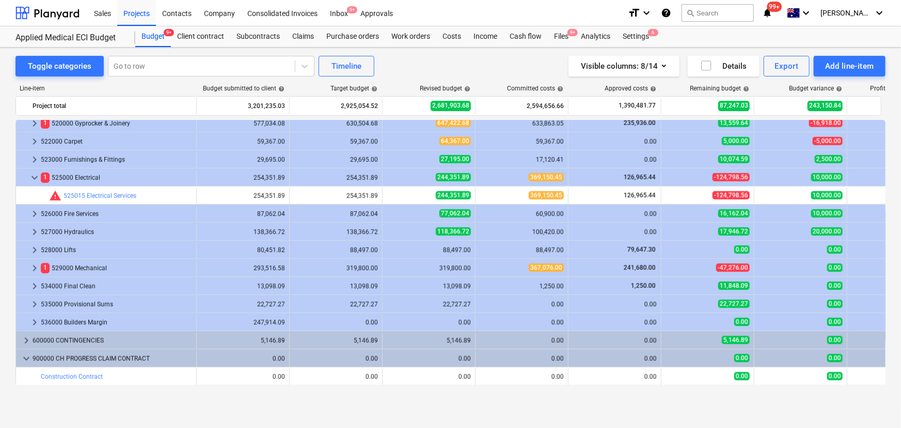
scroll to position [585, 0]
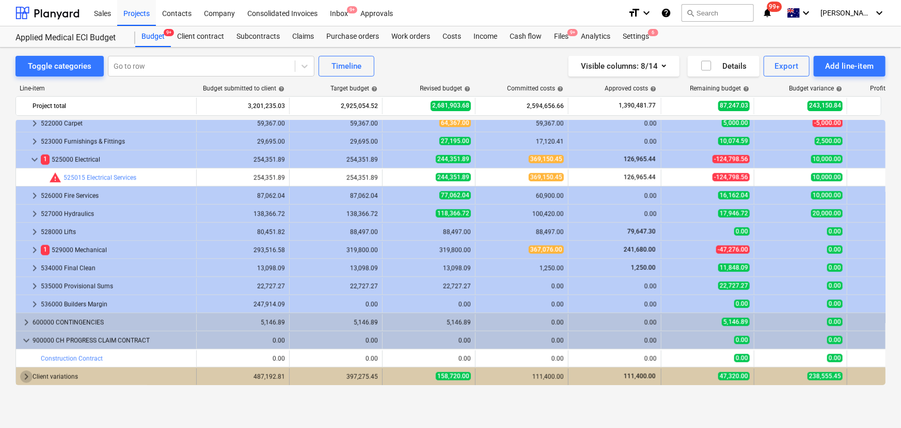
click at [26, 378] on span "keyboard_arrow_right" at bounding box center [26, 376] width 12 height 12
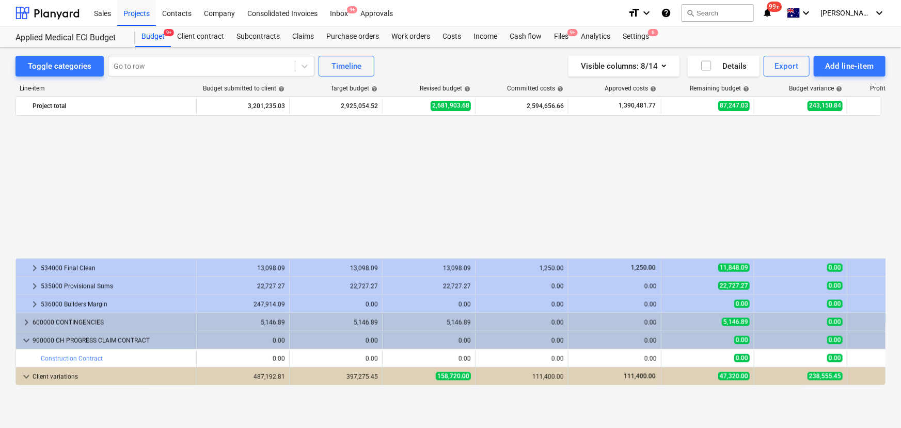
scroll to position [748, 0]
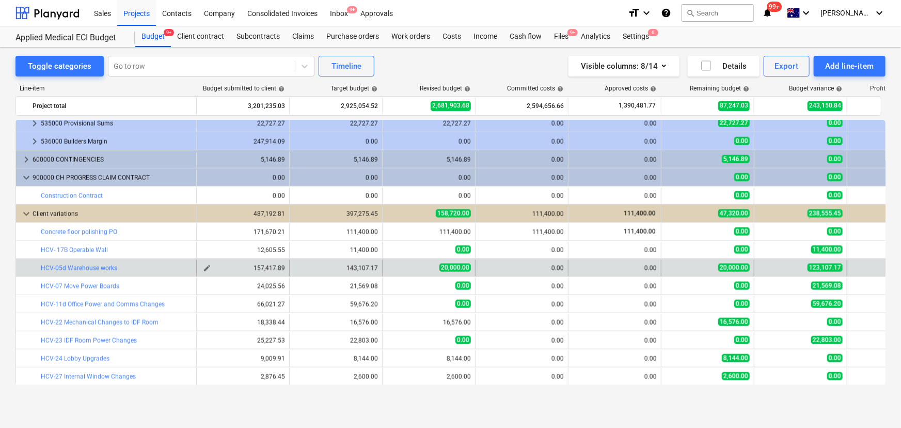
click at [205, 266] on span "edit" at bounding box center [207, 268] width 8 height 8
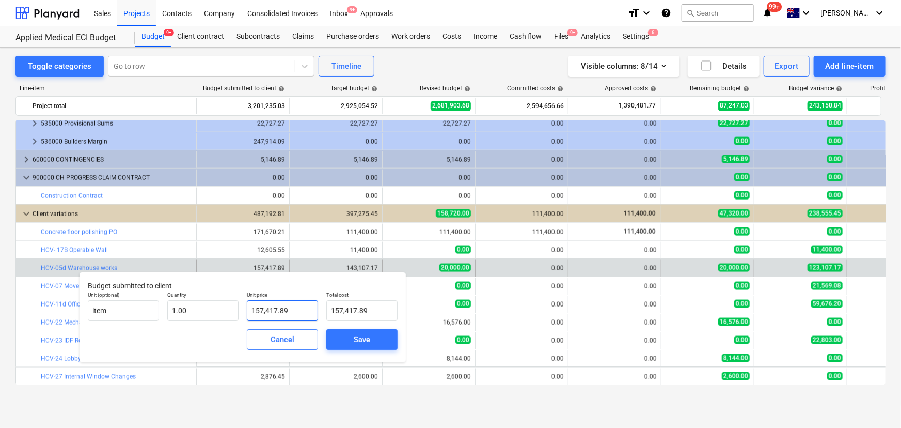
type input "157417.89"
click at [289, 308] on input "157417.89" at bounding box center [282, 310] width 71 height 21
click at [294, 340] on span "Cancel" at bounding box center [282, 339] width 45 height 13
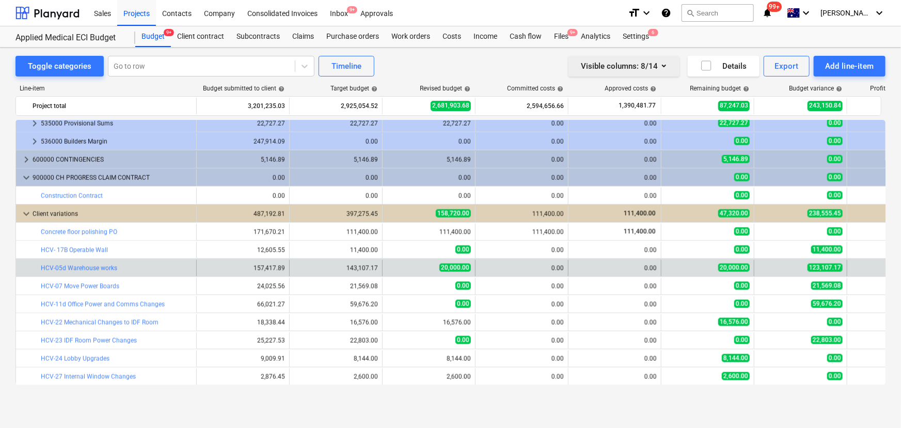
click at [663, 65] on icon "button" at bounding box center [664, 66] width 4 height 3
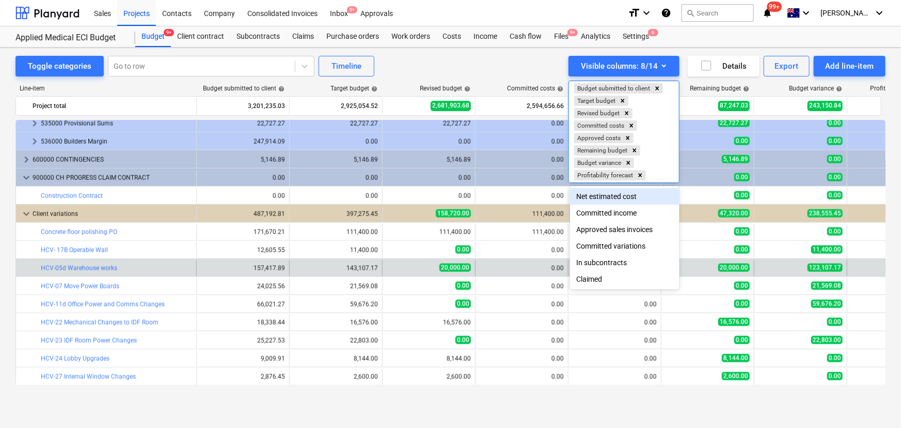
click at [609, 196] on div "Net estimated cost" at bounding box center [625, 196] width 110 height 17
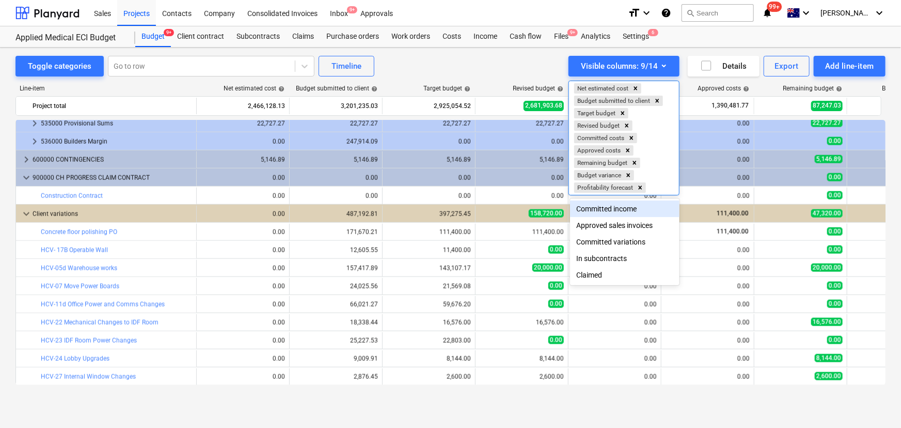
click at [531, 64] on div at bounding box center [450, 214] width 901 height 428
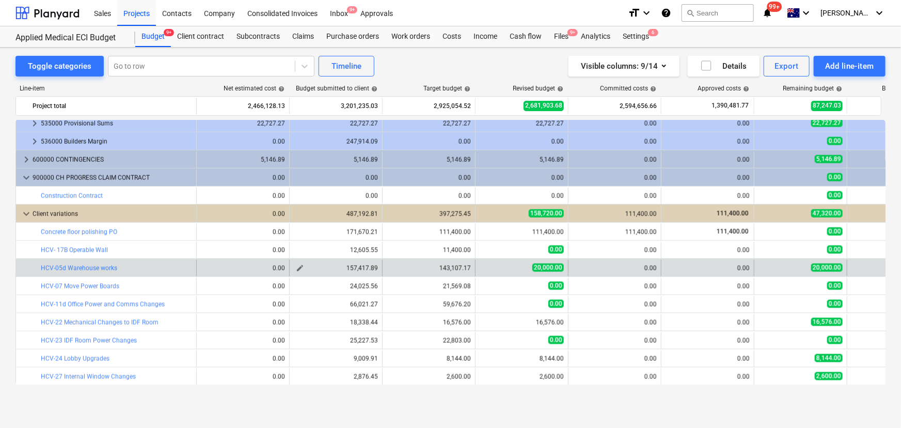
click at [298, 268] on span "edit" at bounding box center [300, 268] width 8 height 8
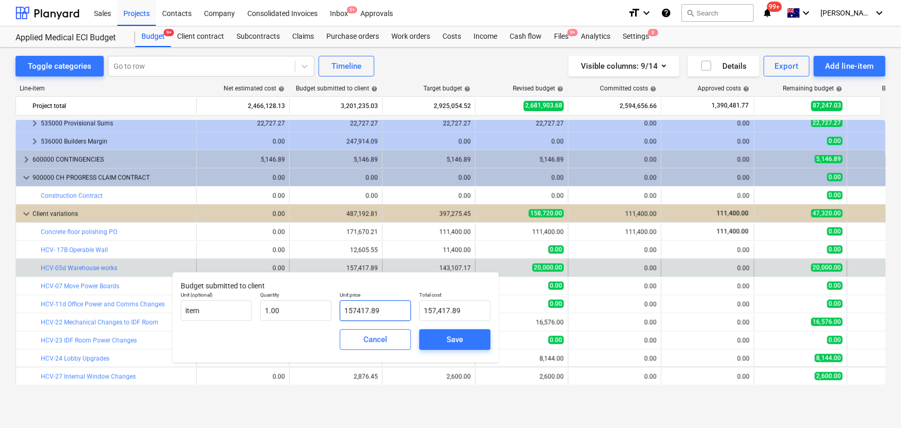
click at [385, 308] on input "157417.89" at bounding box center [375, 310] width 71 height 21
type input "1"
type input "1.00"
type input "13"
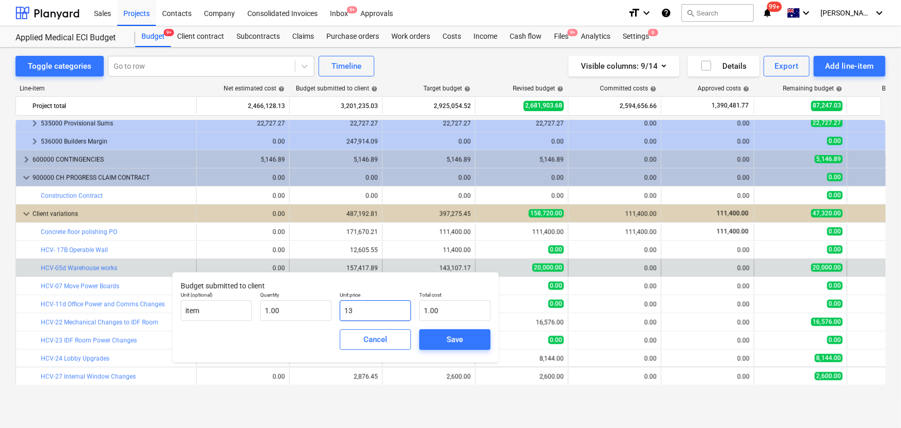
type input "13.00"
type input "138"
type input "138.00"
type input "1380"
type input "1,380.00"
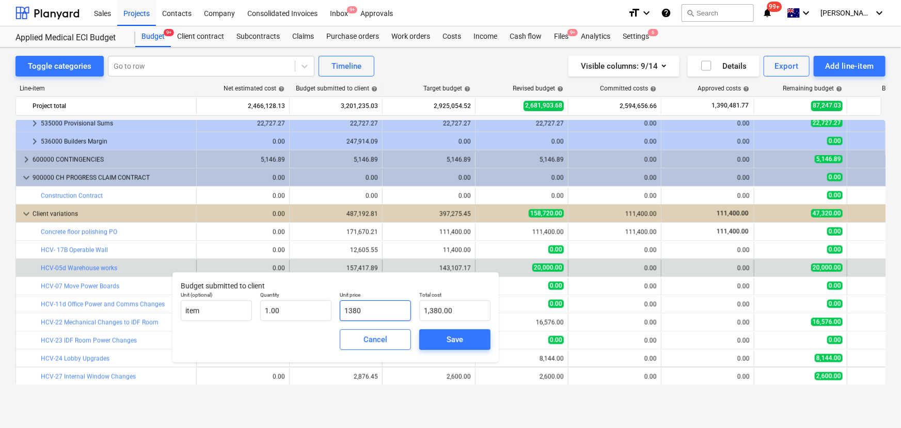
type input "13807"
type input "13,807.00"
type input "138073"
type input "138,073.00"
type input "138073.47"
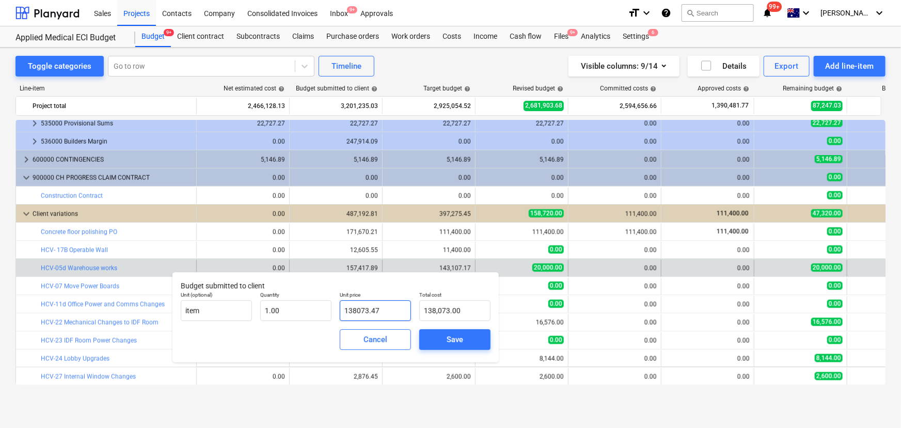
type input "138,073.47"
type input "138073.479"
type input "138,073.48"
type input "138073.47"
type input "138,073.47"
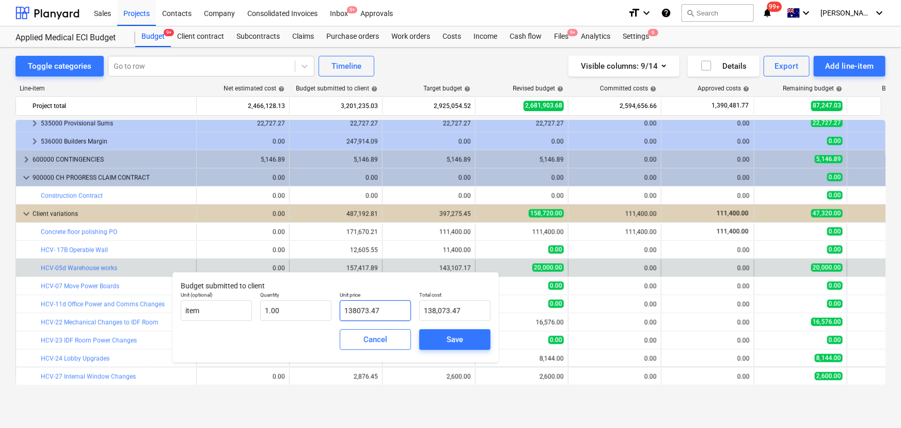
type input "138073.4"
type input "138,073.40"
type input "138073.47"
type input "138,073.47"
type input "138073.479"
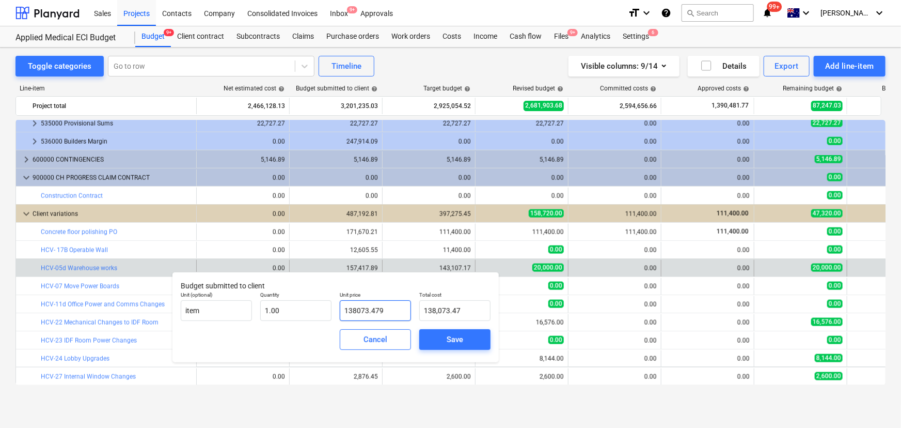
type input "138,073.48"
type input "138073.47"
type input "138,073.47"
type input "138073.4"
type input "138,073.40"
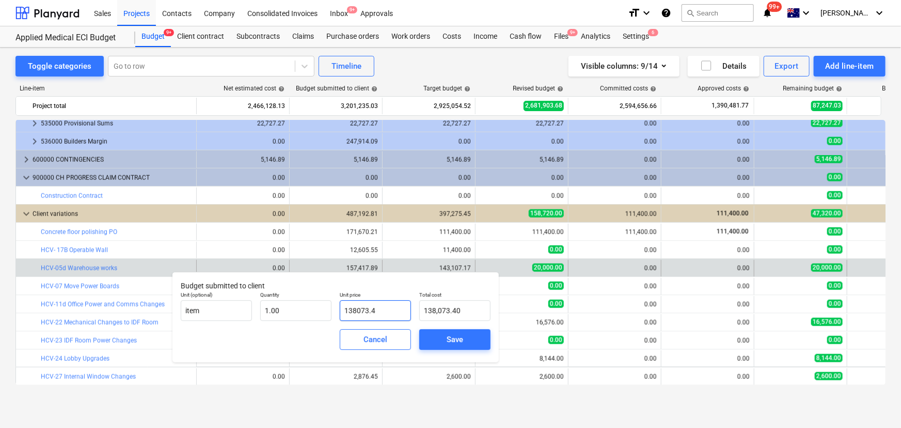
type input "138073."
type input "138,073.00"
type input "138073.7"
type input "138,073.70"
type input "138073.79"
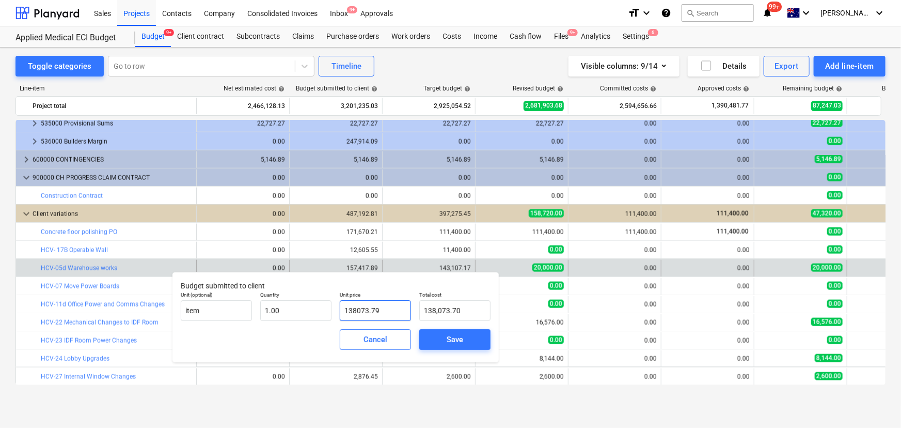
type input "138,073.79"
click at [445, 335] on span "Save" at bounding box center [455, 339] width 46 height 13
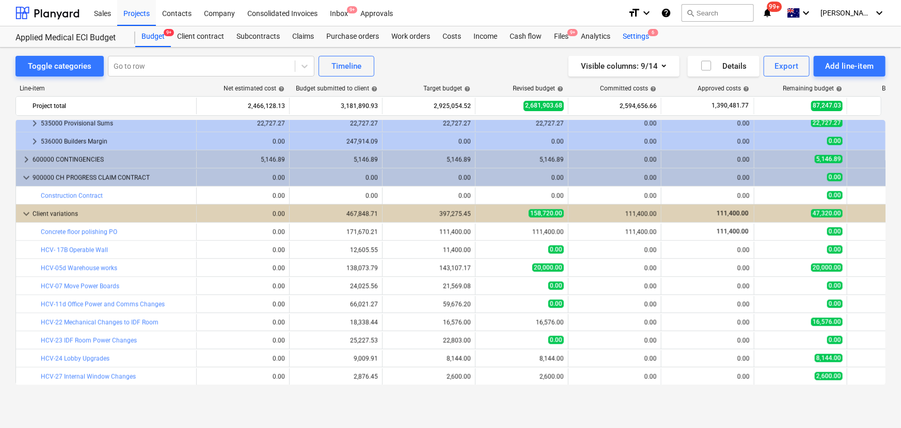
click at [631, 36] on div "Settings 6" at bounding box center [636, 36] width 39 height 21
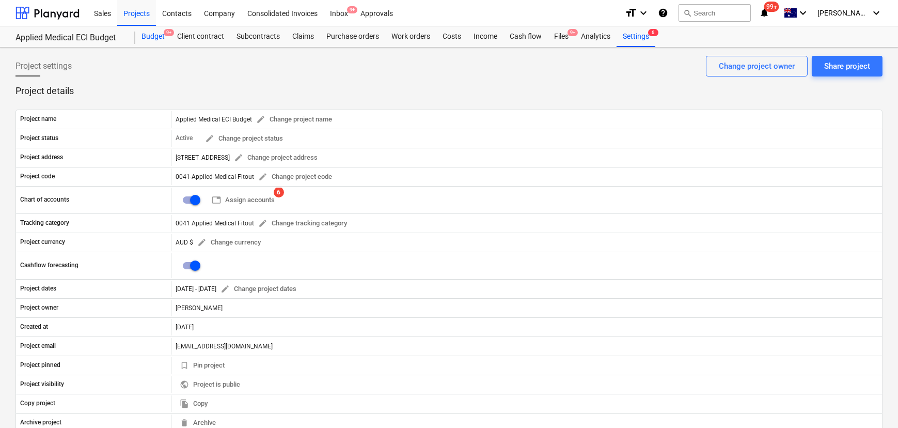
click at [160, 41] on div "Budget 9+" at bounding box center [153, 36] width 36 height 21
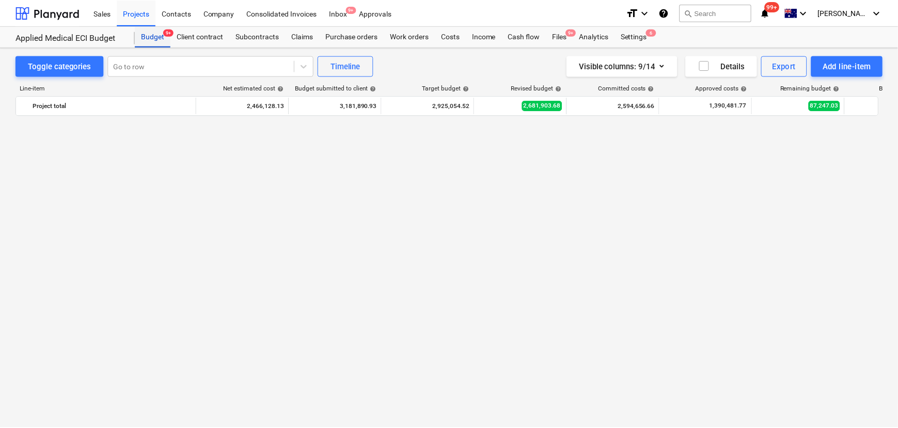
scroll to position [748, 0]
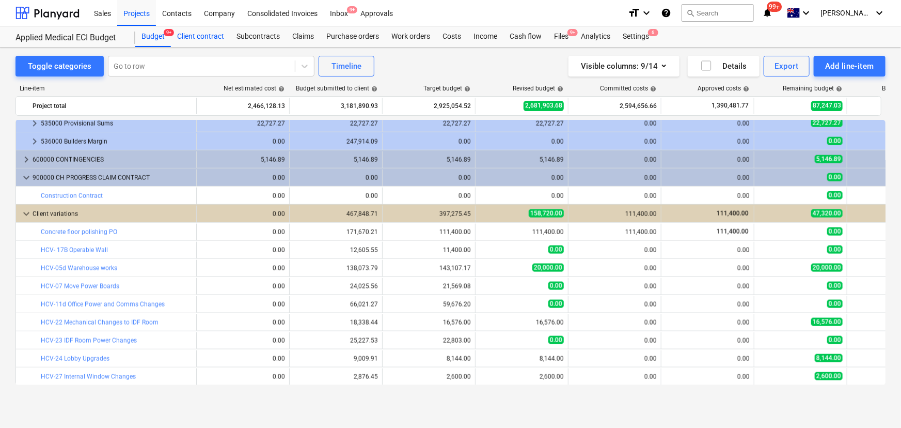
click at [212, 36] on div "Client contract" at bounding box center [200, 36] width 59 height 21
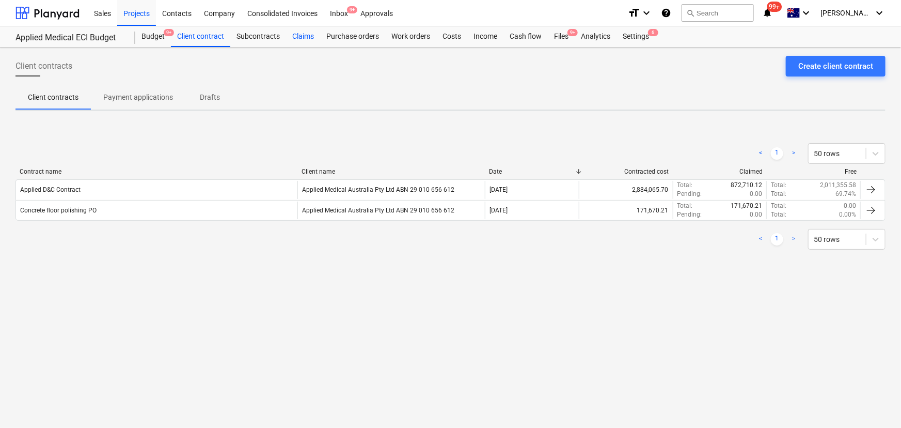
click at [303, 36] on div "Claims" at bounding box center [303, 36] width 34 height 21
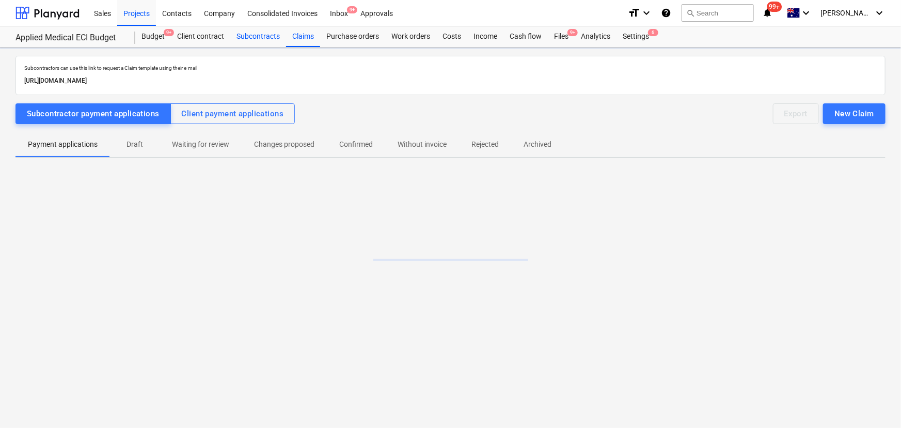
click at [232, 29] on div "Subcontracts" at bounding box center [258, 36] width 56 height 21
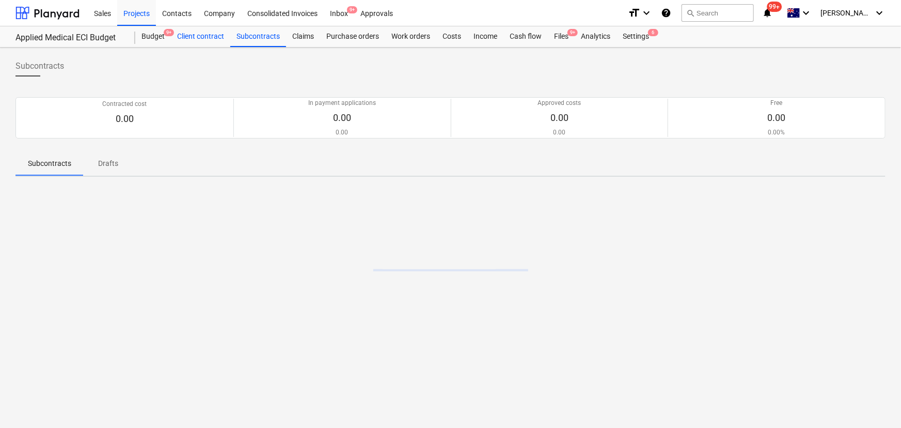
click at [197, 34] on div "Client contract" at bounding box center [200, 36] width 59 height 21
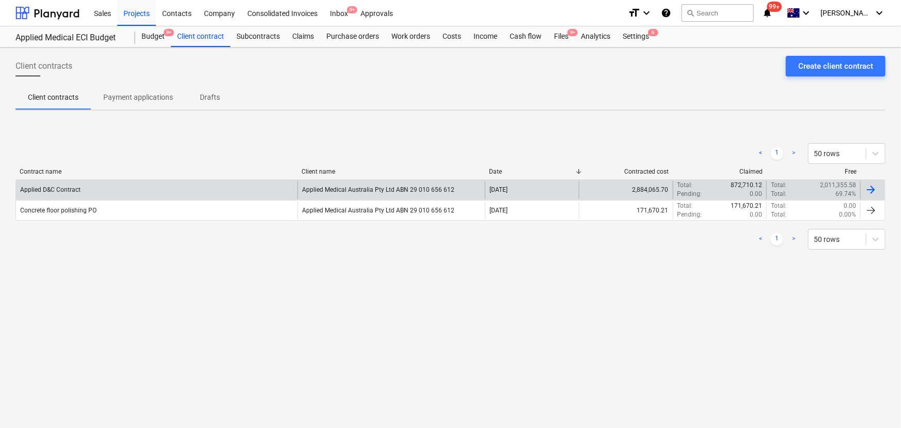
click at [66, 193] on div "Applied D&C Contract" at bounding box center [157, 190] width 282 height 18
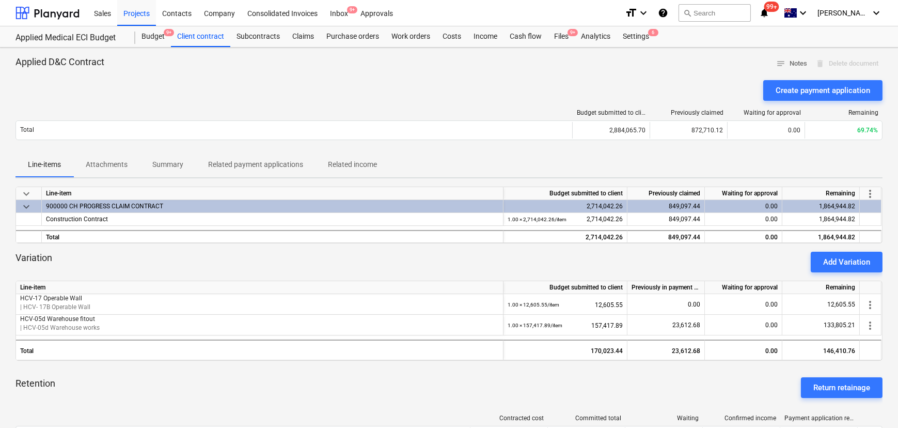
drag, startPoint x: 135, startPoint y: 17, endPoint x: 157, endPoint y: 103, distance: 88.6
click at [135, 17] on div "Projects" at bounding box center [136, 12] width 39 height 26
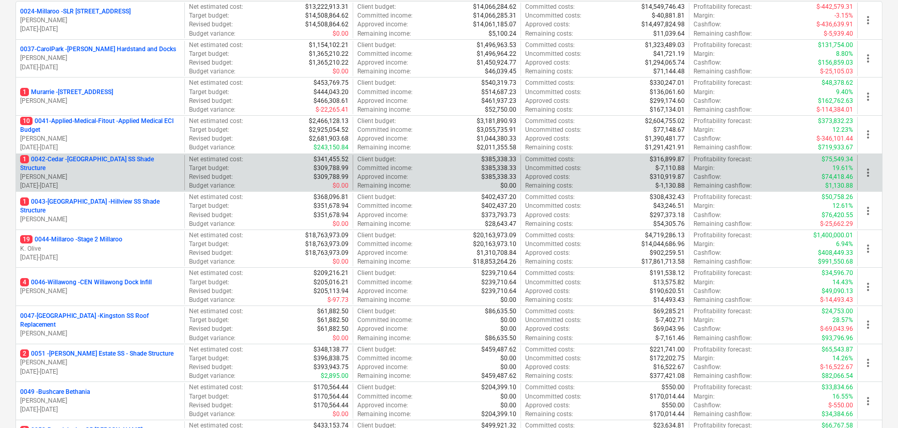
scroll to position [46, 0]
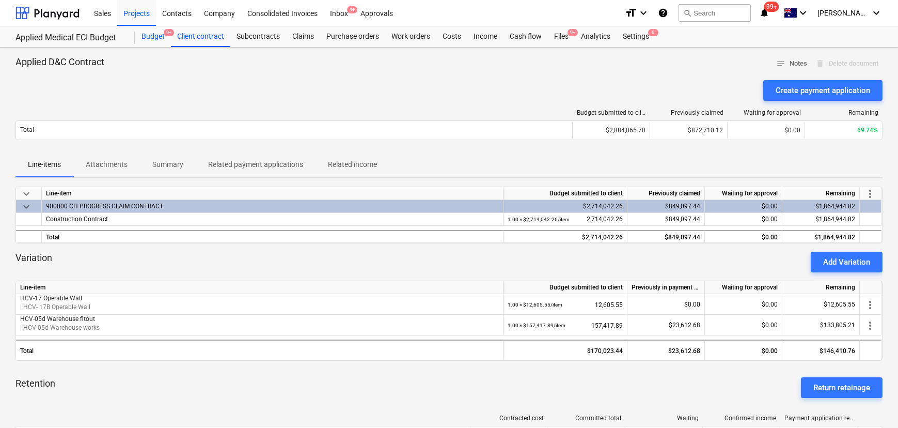
click at [154, 38] on div "Budget 9+" at bounding box center [153, 36] width 36 height 21
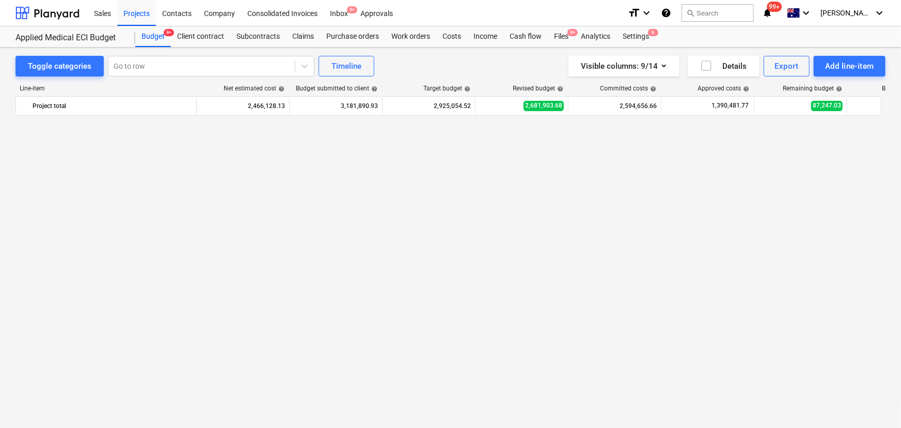
scroll to position [748, 0]
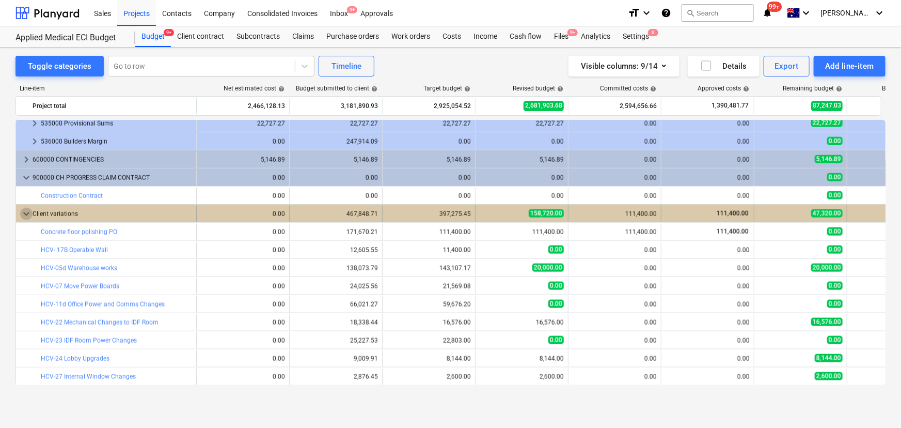
click at [25, 216] on span "keyboard_arrow_down" at bounding box center [26, 214] width 12 height 12
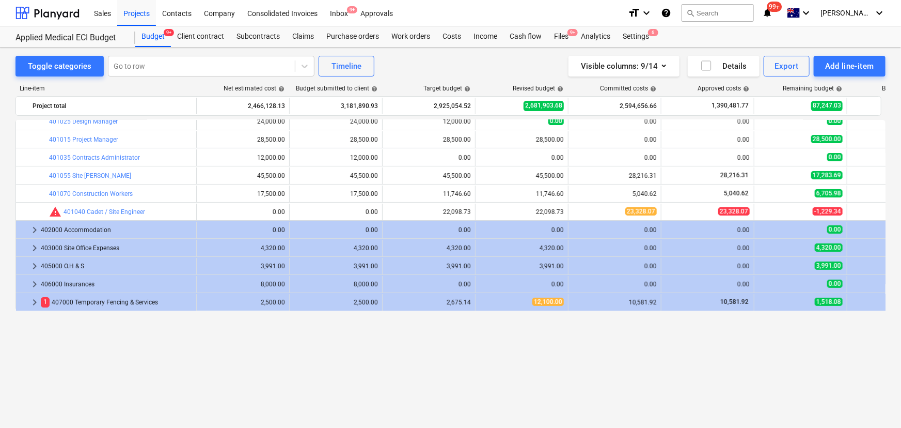
scroll to position [0, 0]
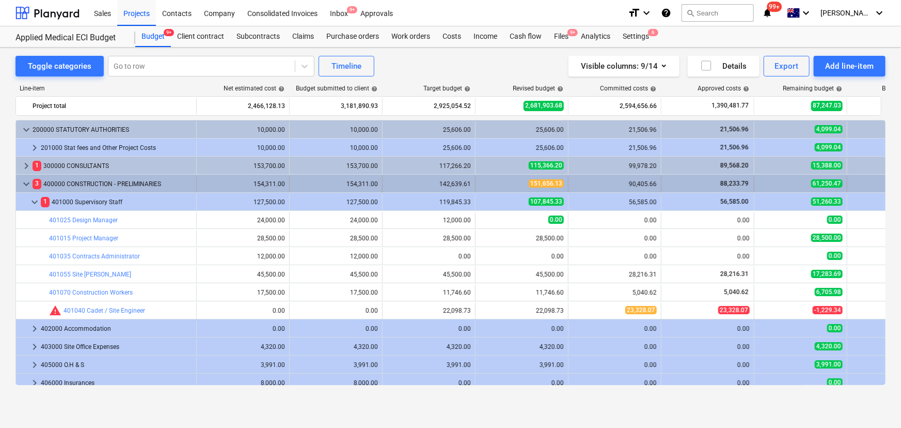
click at [29, 188] on span "keyboard_arrow_down" at bounding box center [26, 184] width 12 height 12
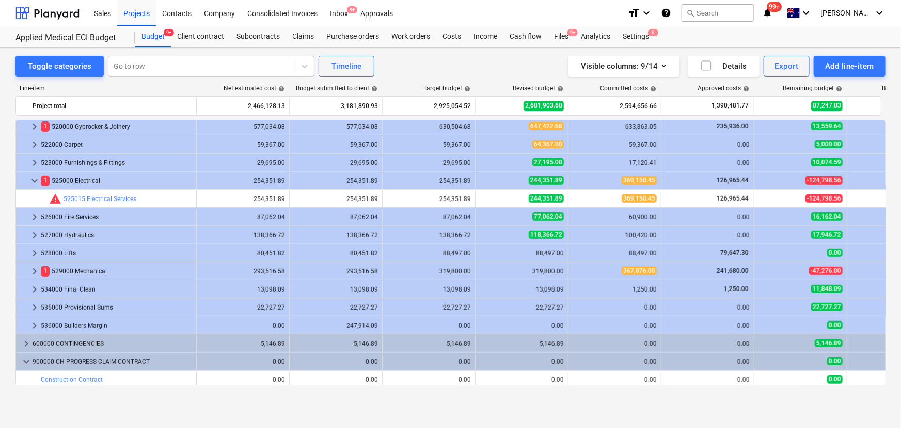
scroll to position [350, 0]
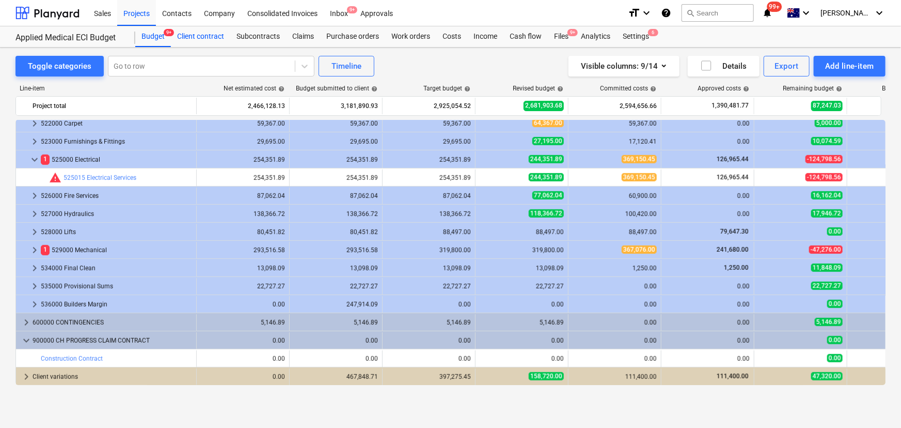
click at [207, 38] on div "Client contract" at bounding box center [200, 36] width 59 height 21
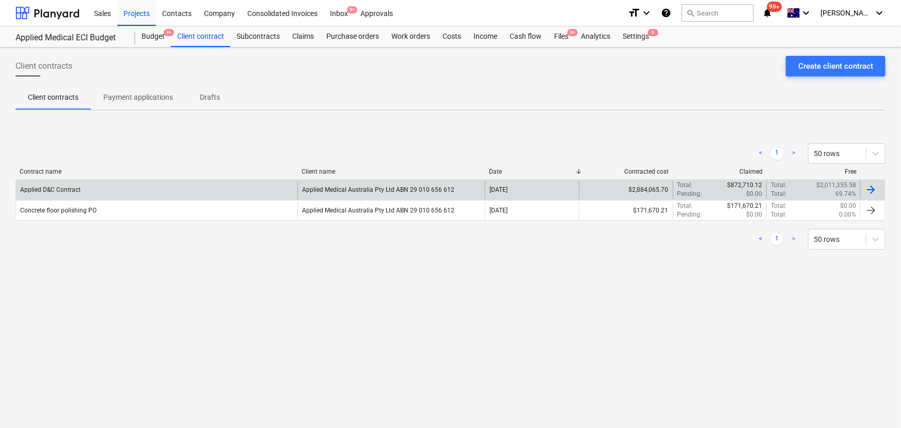
click at [43, 180] on div "Applied D&C Contract Applied Medical Australia Pty Ltd ABN 29 010 656 612 [DATE…" at bounding box center [450, 189] width 870 height 20
click at [35, 188] on div "Applied D&C Contract" at bounding box center [50, 189] width 60 height 7
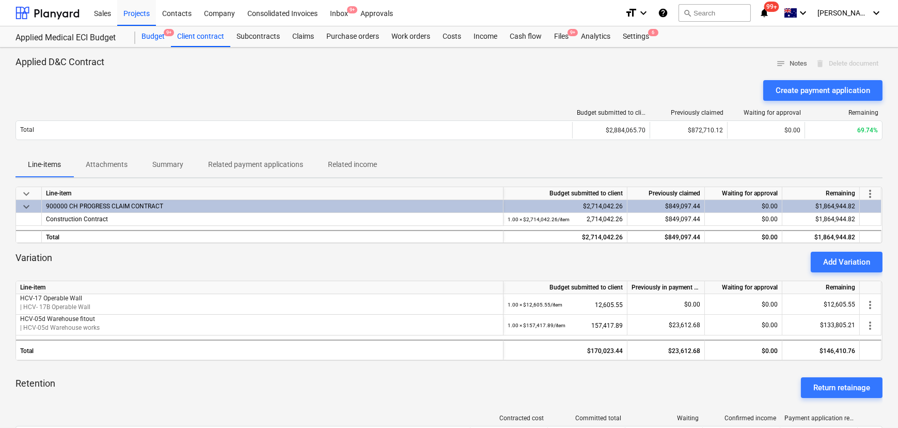
click at [152, 35] on div "Budget 9+" at bounding box center [153, 36] width 36 height 21
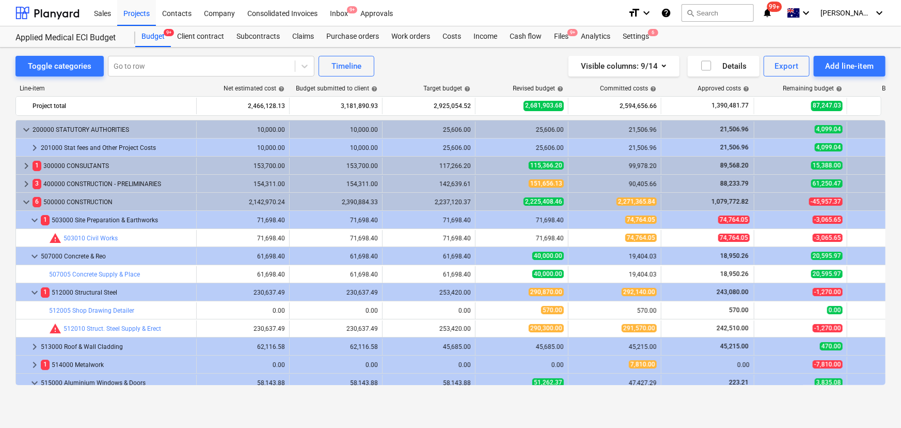
scroll to position [350, 0]
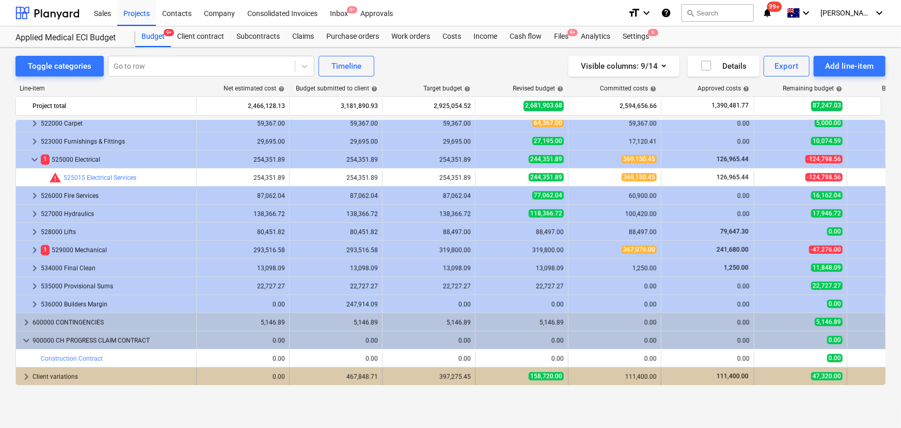
click at [23, 373] on span "keyboard_arrow_right" at bounding box center [26, 376] width 12 height 12
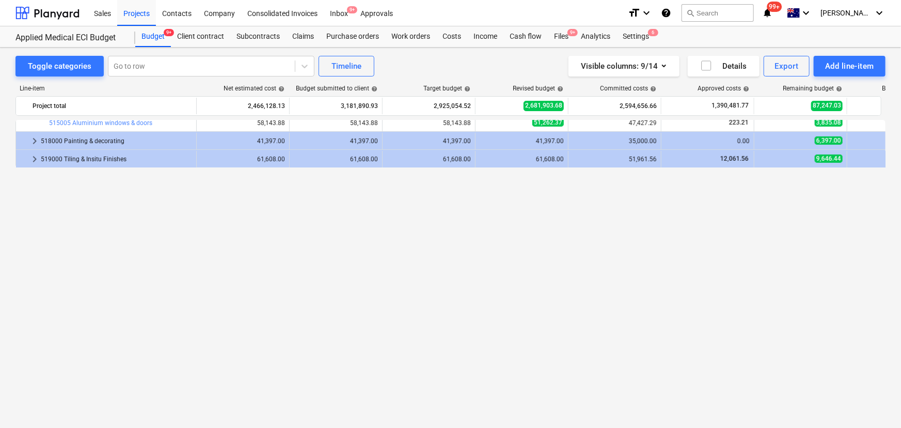
scroll to position [0, 0]
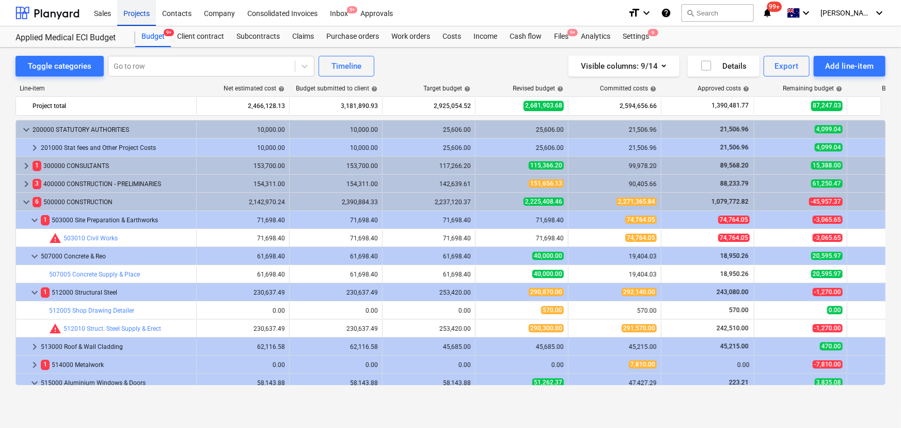
click at [142, 6] on div "Projects" at bounding box center [136, 12] width 39 height 26
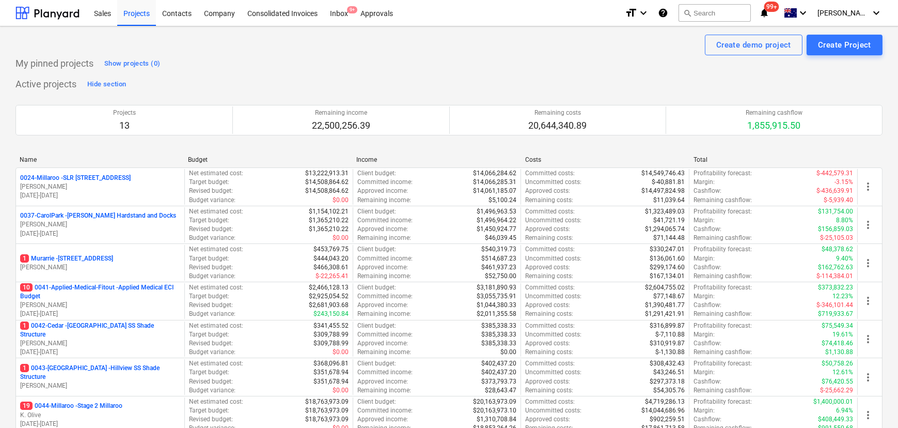
click at [786, 14] on div "Successfully imported line-items" at bounding box center [753, 11] width 279 height 22
click at [782, 10] on div "Successfully imported line-items" at bounding box center [753, 11] width 279 height 22
click at [783, 14] on div "Successfully imported line-items" at bounding box center [753, 11] width 279 height 22
click at [353, 7] on span "9+" at bounding box center [352, 9] width 10 height 7
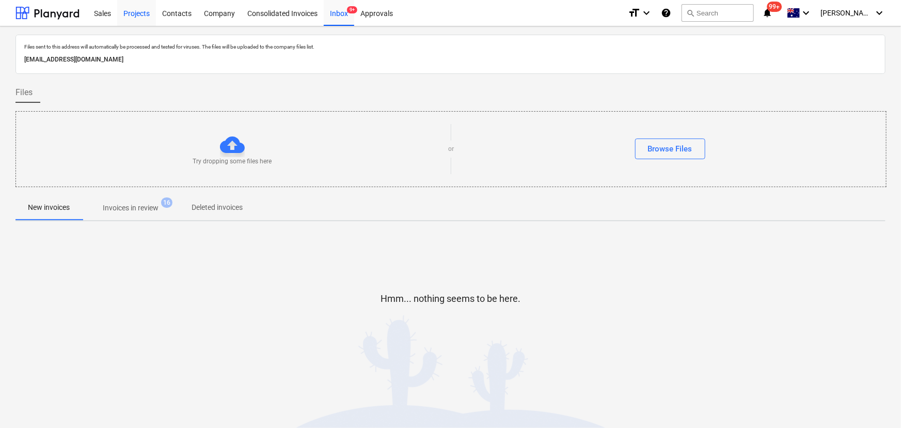
click at [140, 15] on div "Projects" at bounding box center [136, 12] width 39 height 26
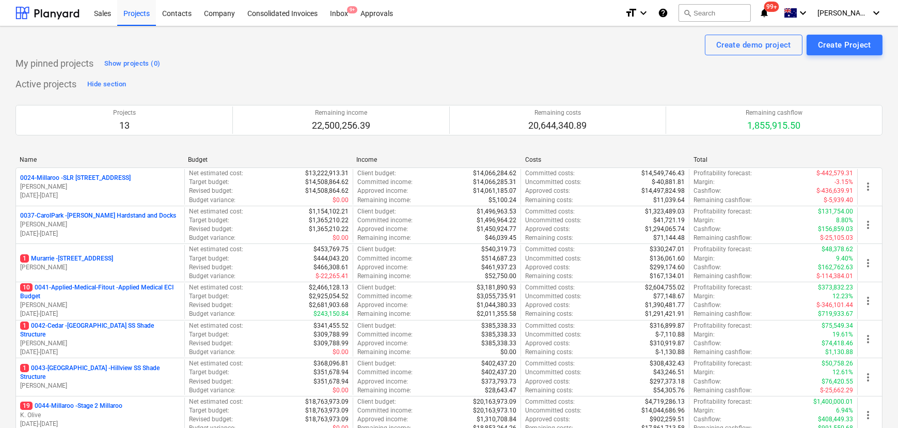
drag, startPoint x: 124, startPoint y: 217, endPoint x: 600, endPoint y: 382, distance: 504.0
click at [124, 217] on p "0037-CarolPark - [PERSON_NAME] Hardstand and Docks" at bounding box center [98, 215] width 156 height 9
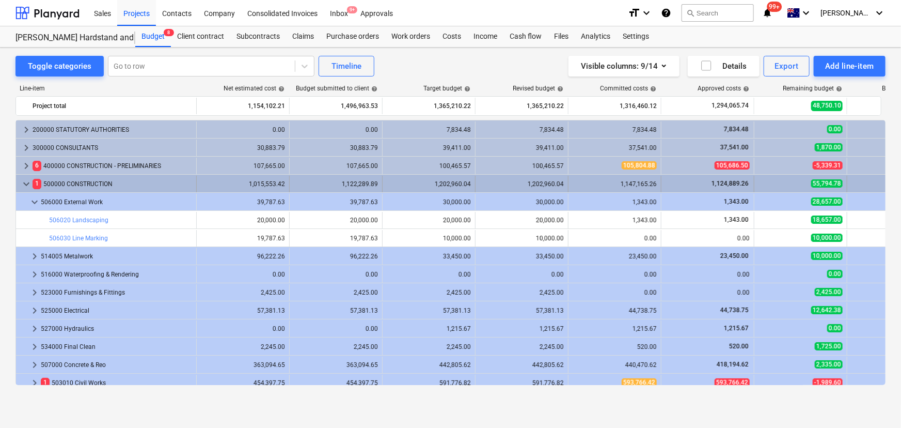
click at [29, 182] on span "keyboard_arrow_down" at bounding box center [26, 184] width 12 height 12
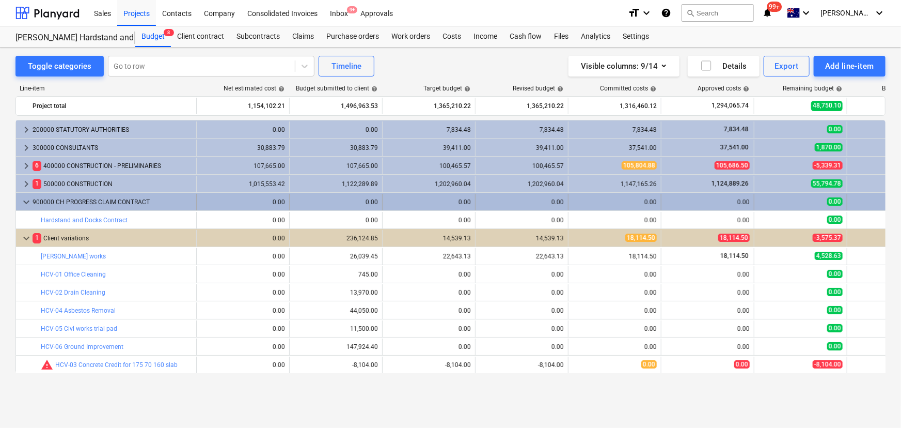
click at [23, 201] on span "keyboard_arrow_down" at bounding box center [26, 202] width 12 height 12
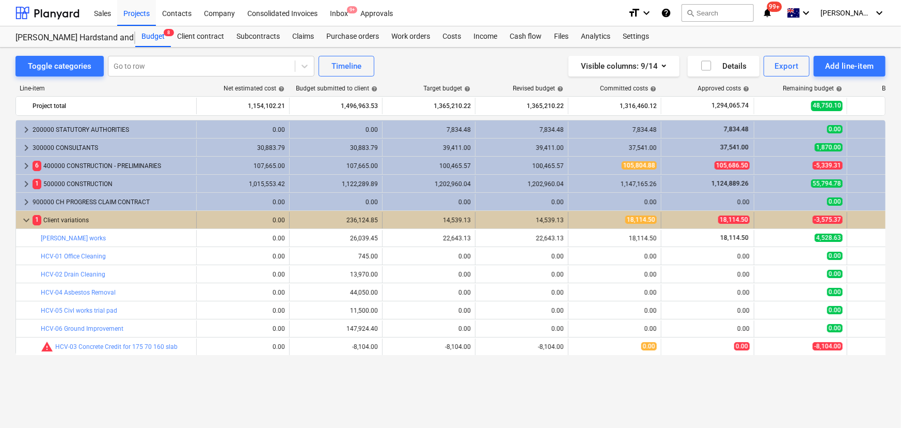
click at [23, 224] on span "keyboard_arrow_down" at bounding box center [26, 220] width 12 height 12
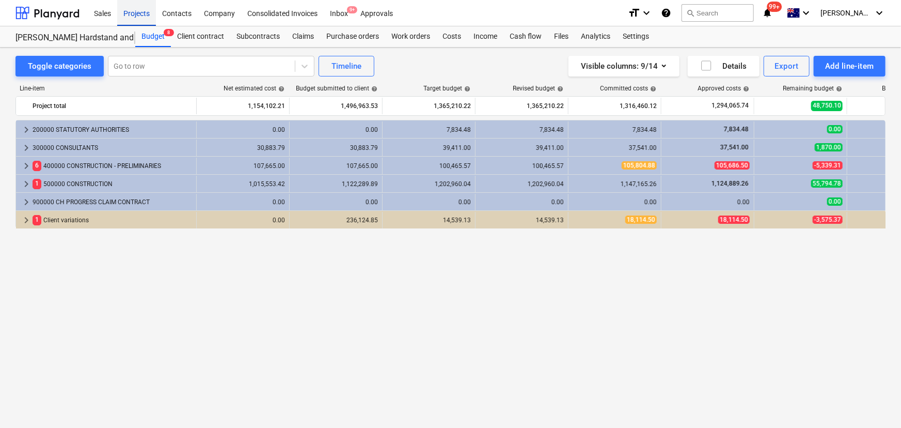
click at [137, 15] on div "Projects" at bounding box center [136, 12] width 39 height 26
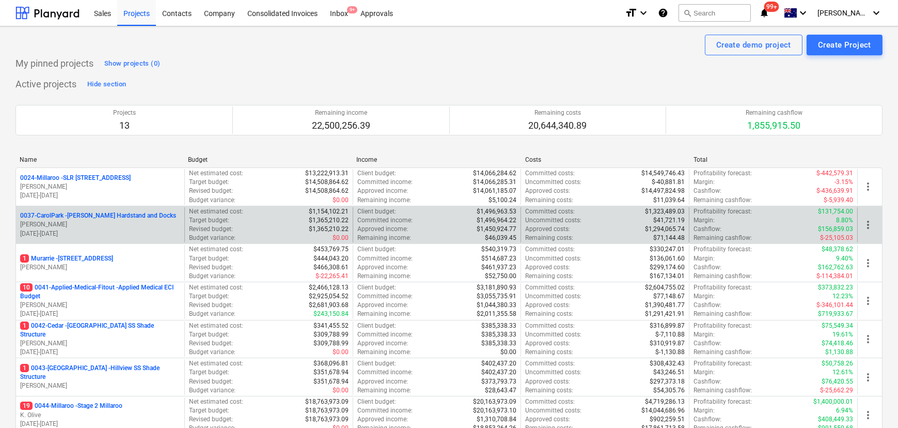
click at [112, 216] on p "0037-CarolPark - [PERSON_NAME] Hardstand and Docks" at bounding box center [98, 215] width 156 height 9
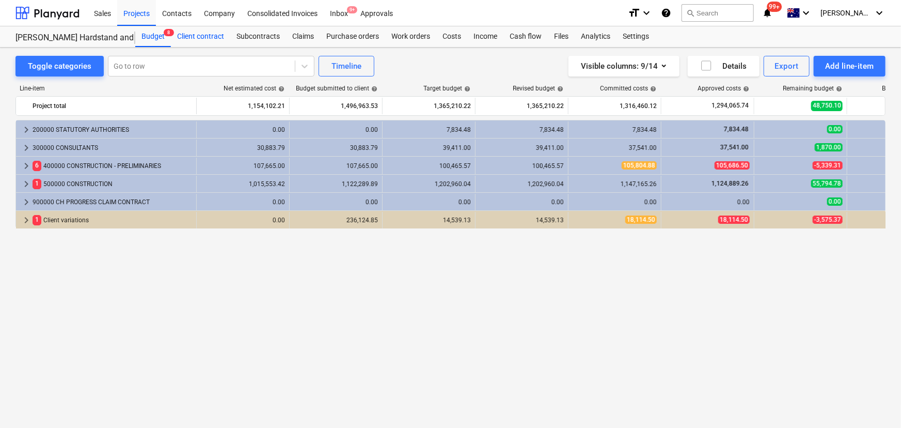
click at [211, 39] on div "Client contract" at bounding box center [200, 36] width 59 height 21
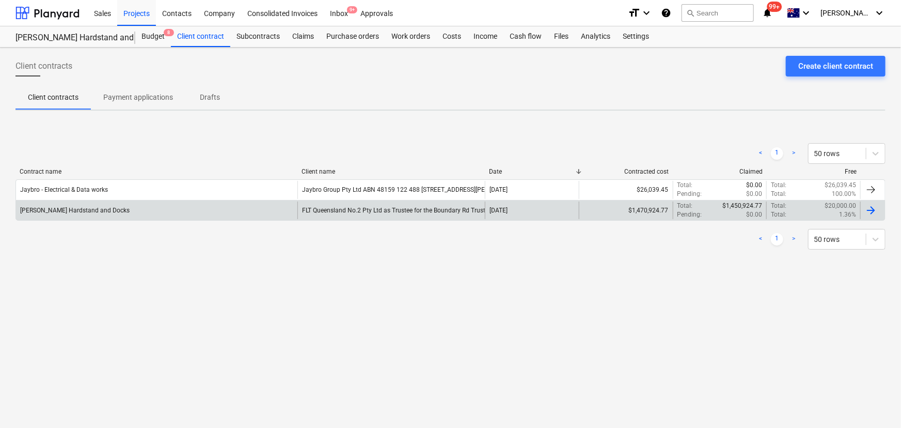
click at [129, 216] on div "[PERSON_NAME] Hardstand and Docks" at bounding box center [157, 210] width 282 height 18
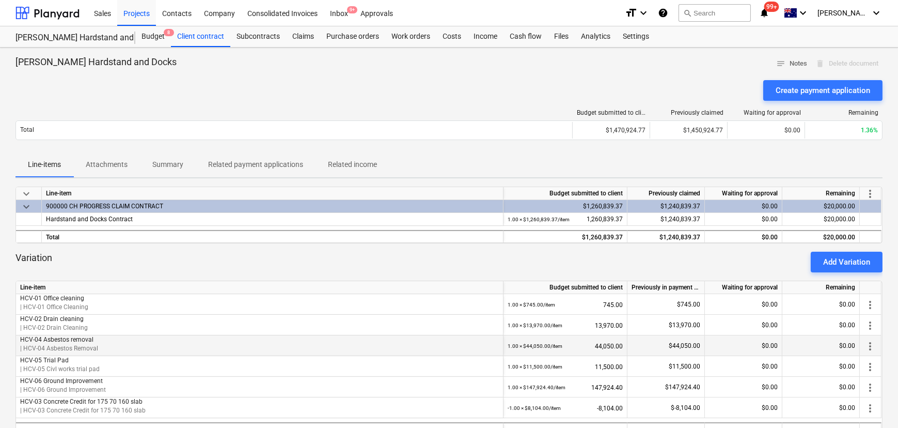
click at [867, 345] on span "more_vert" at bounding box center [870, 346] width 12 height 12
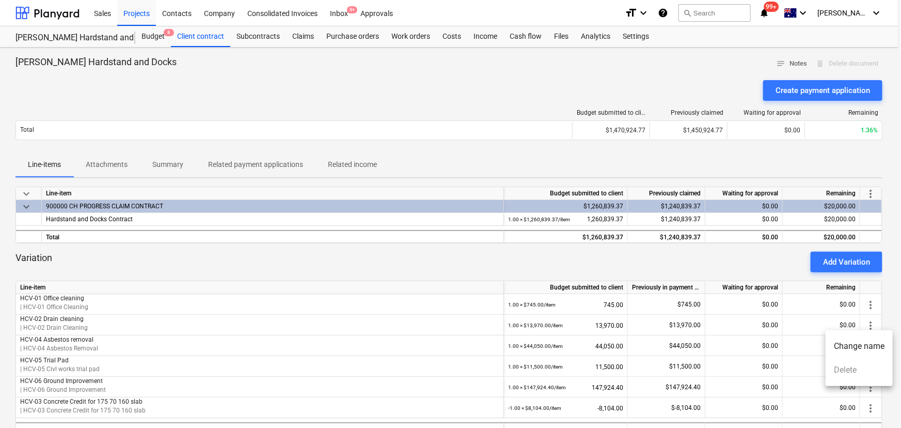
click at [867, 349] on li "Change name" at bounding box center [859, 346] width 67 height 24
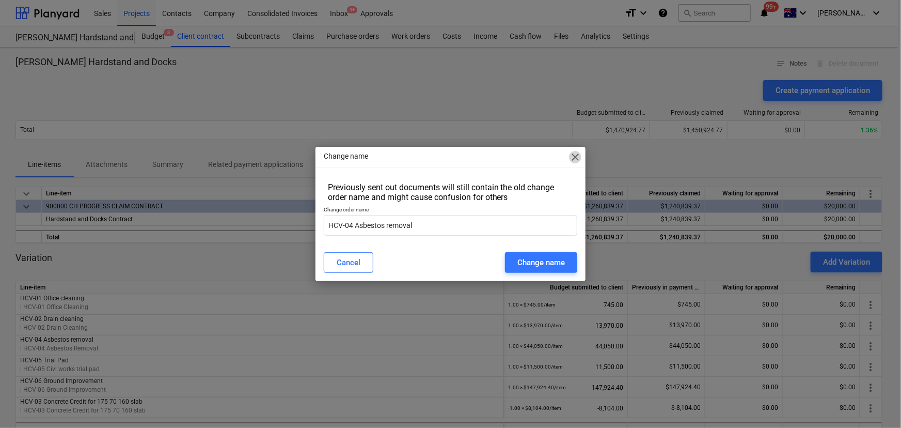
click at [572, 158] on span "close" at bounding box center [575, 157] width 12 height 12
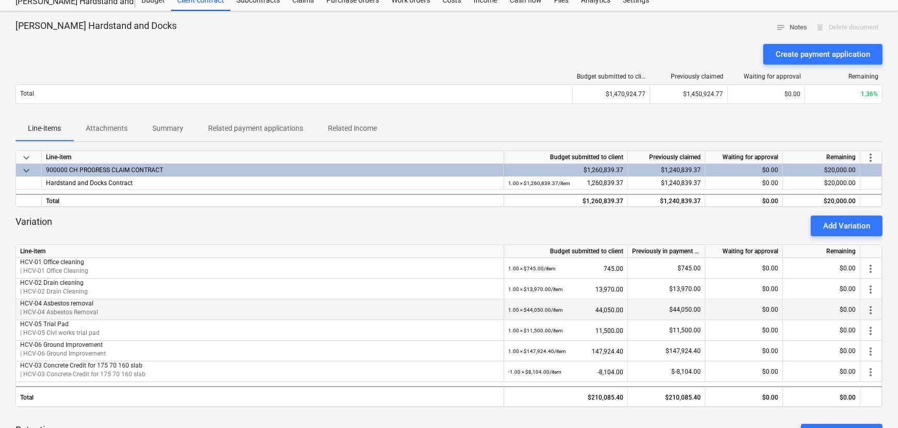
scroll to position [46, 0]
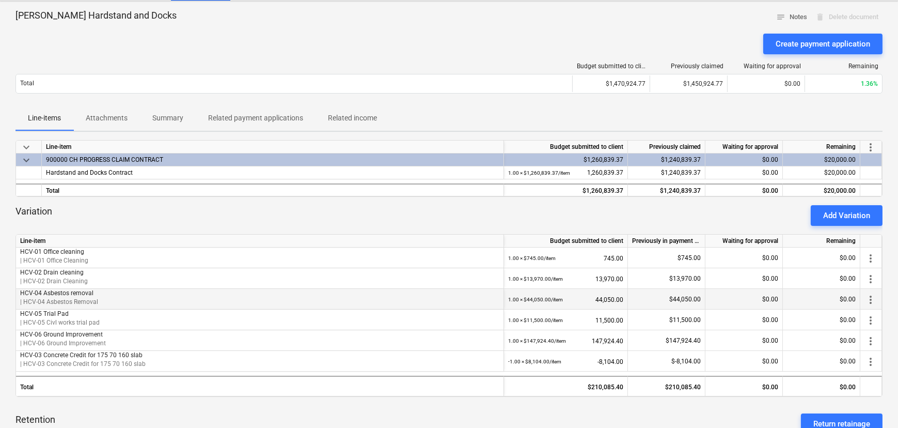
click at [599, 299] on div "1.00 × $44,050.00 / item 44,050.00" at bounding box center [565, 299] width 115 height 21
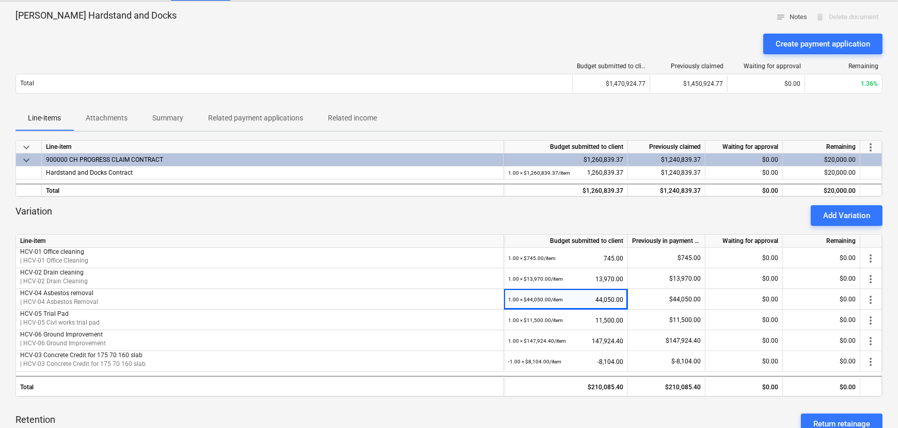
click at [564, 401] on div "keyboard_arrow_down Line-item Budget submitted to client Previously claimed Wai…" at bounding box center [448, 400] width 867 height 520
drag, startPoint x: 415, startPoint y: 48, endPoint x: 472, endPoint y: 184, distance: 147.7
click at [415, 48] on div "Create payment application" at bounding box center [448, 44] width 867 height 21
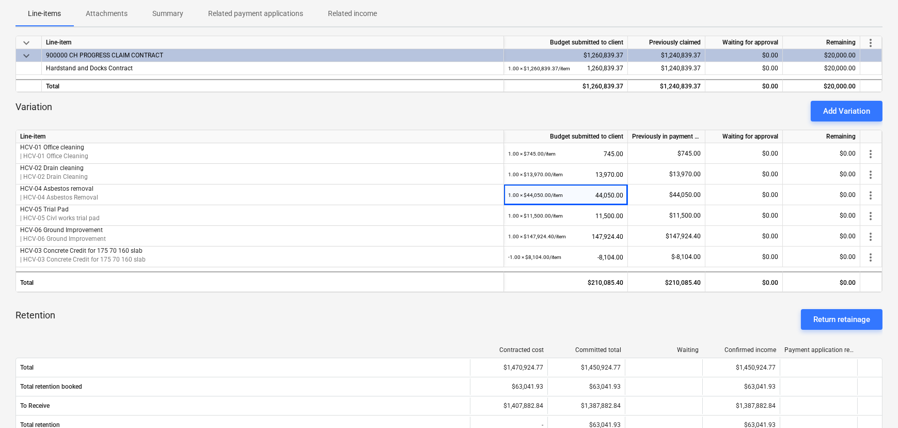
scroll to position [141, 0]
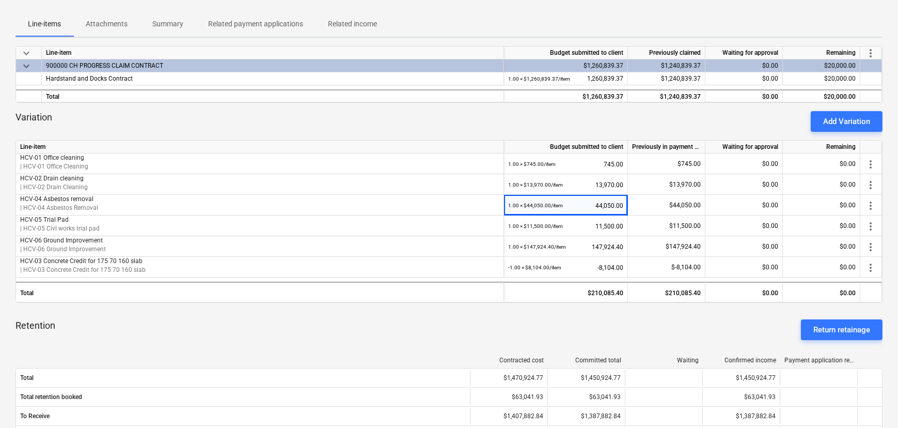
click at [458, 342] on div "Retention Return retainage" at bounding box center [448, 329] width 867 height 37
drag, startPoint x: 847, startPoint y: 122, endPoint x: 830, endPoint y: 127, distance: 18.2
click at [847, 122] on div "Add Variation" at bounding box center [846, 121] width 47 height 13
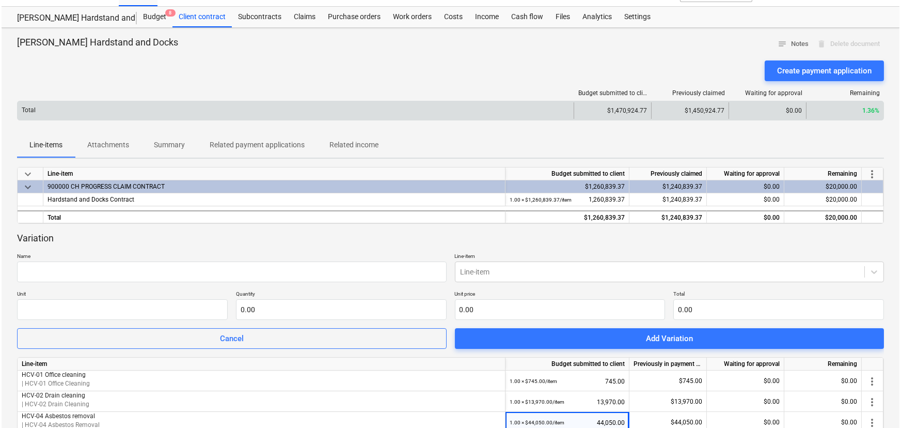
scroll to position [0, 0]
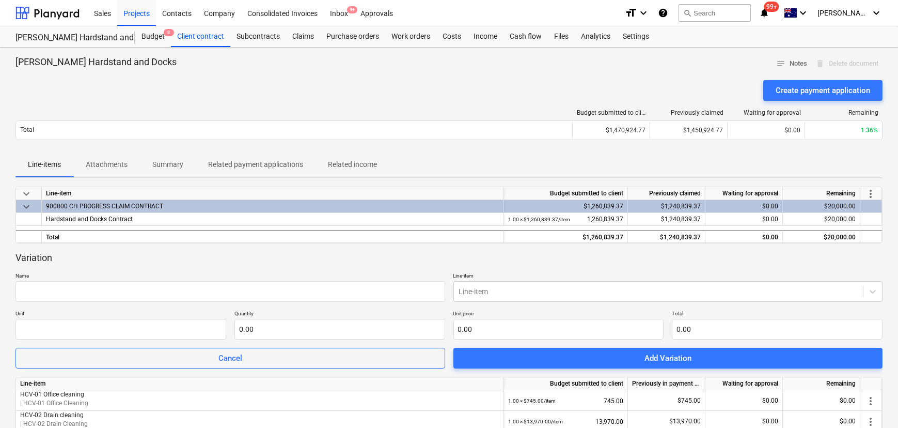
click at [130, 12] on div "Projects" at bounding box center [136, 12] width 39 height 26
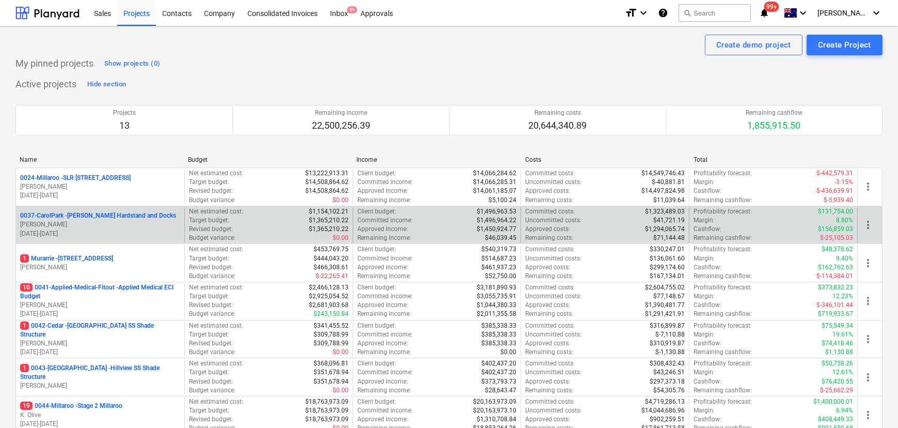
click at [118, 212] on p "0037-CarolPark - [PERSON_NAME] Hardstand and Docks" at bounding box center [98, 215] width 156 height 9
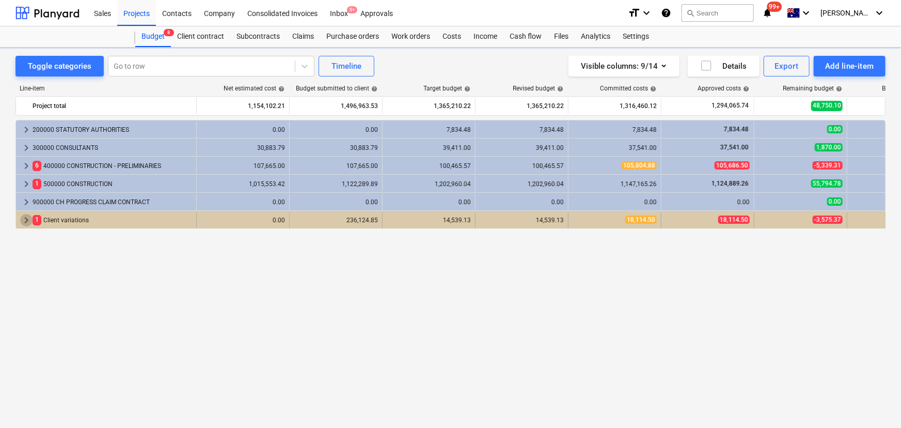
click at [25, 217] on span "keyboard_arrow_right" at bounding box center [26, 220] width 12 height 12
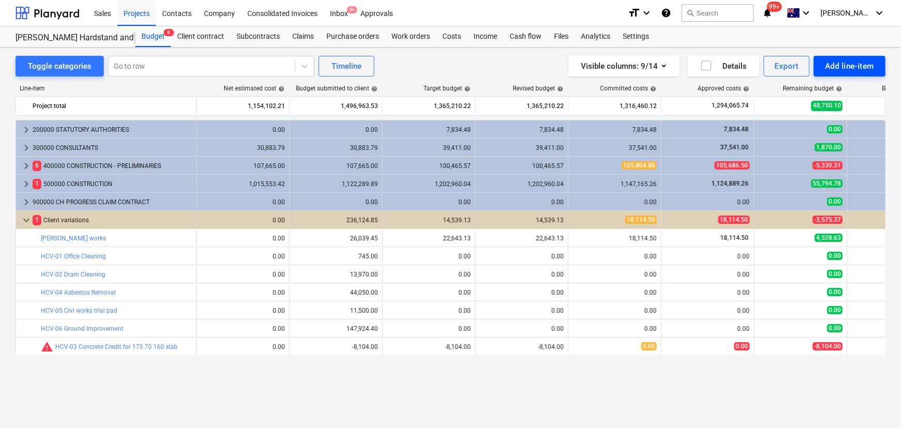
click at [852, 69] on div "Add line-item" at bounding box center [850, 65] width 49 height 13
